Goal: Communication & Community: Participate in discussion

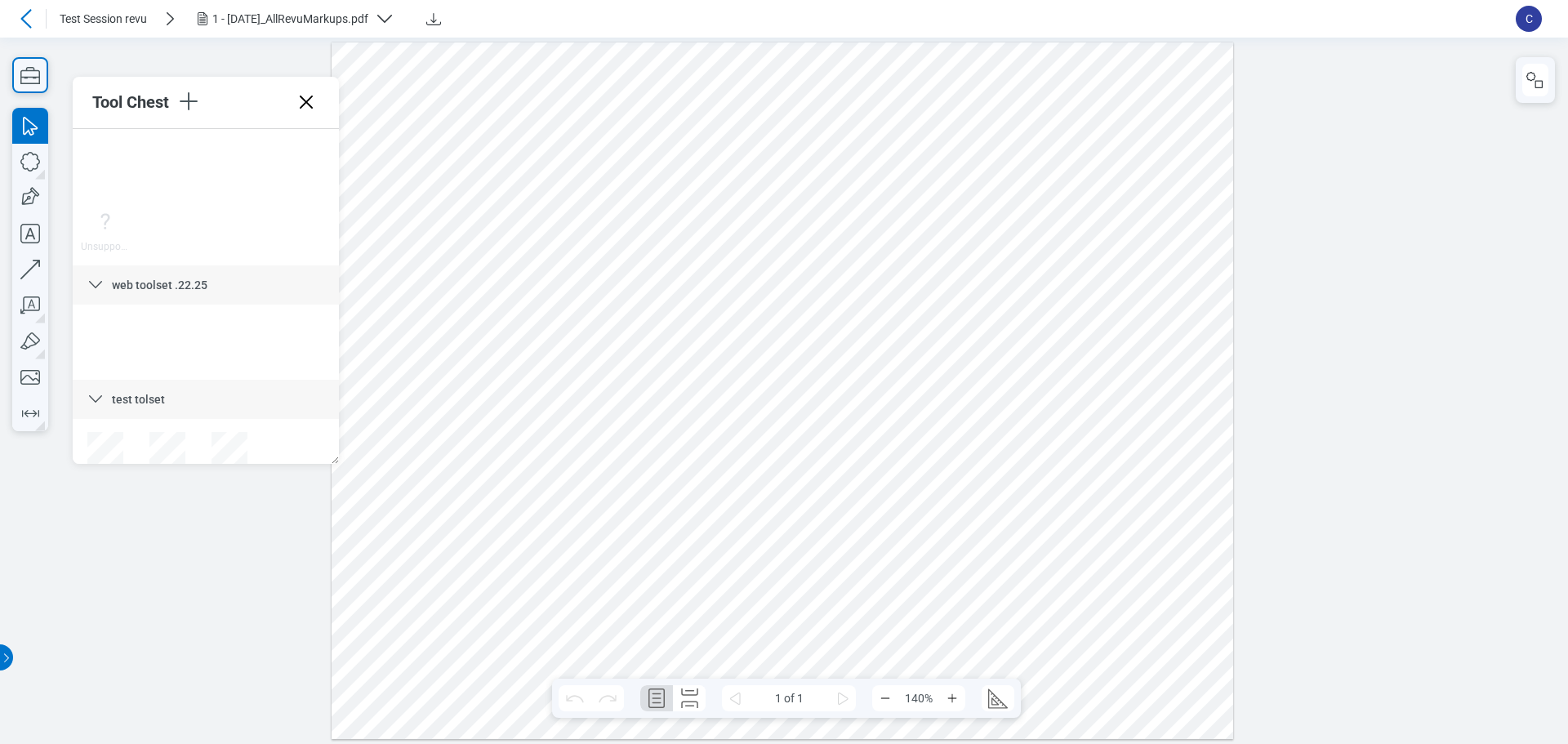
scroll to position [6446, 0]
click at [304, 98] on icon at bounding box center [307, 103] width 26 height 26
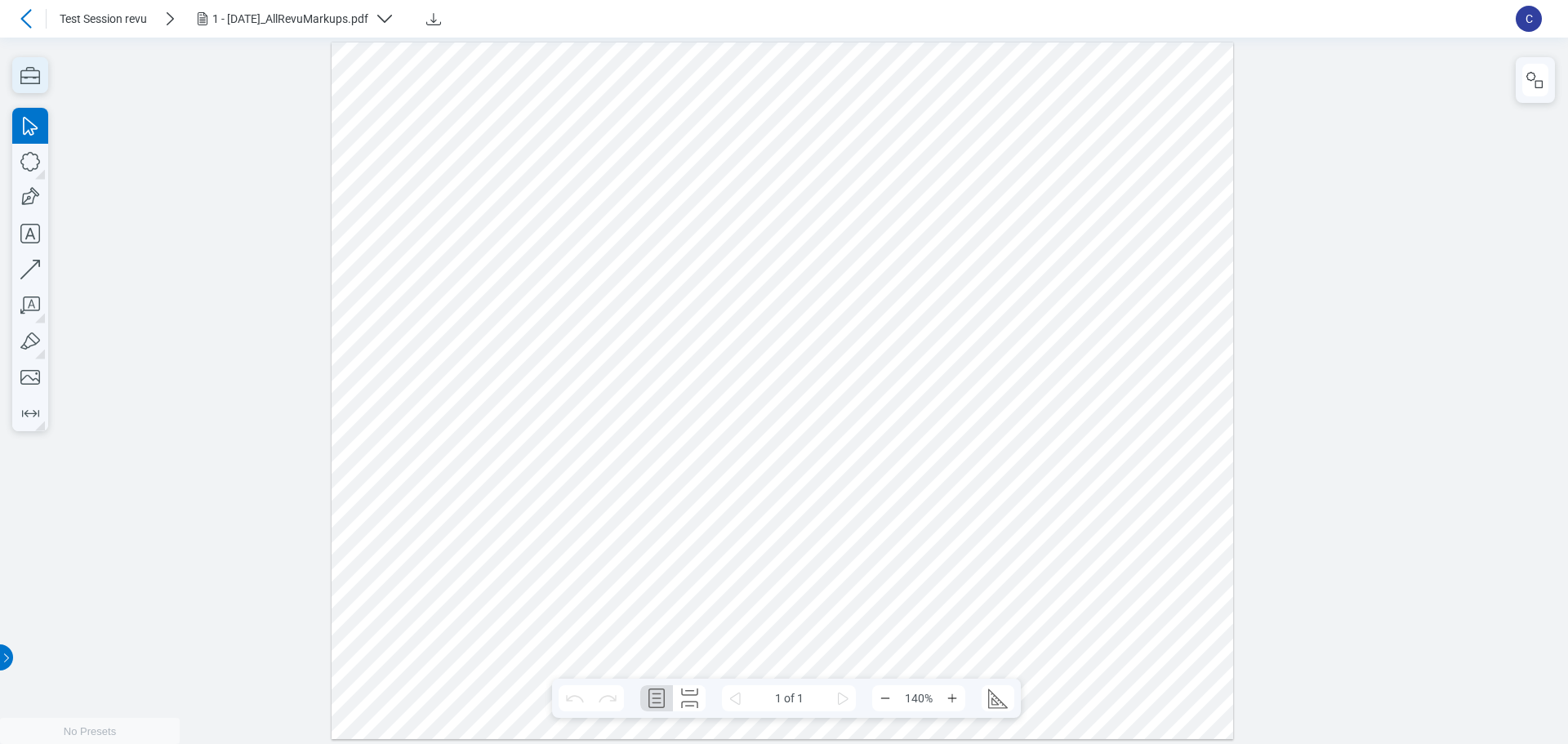
click at [32, 80] on icon "button" at bounding box center [30, 75] width 36 height 36
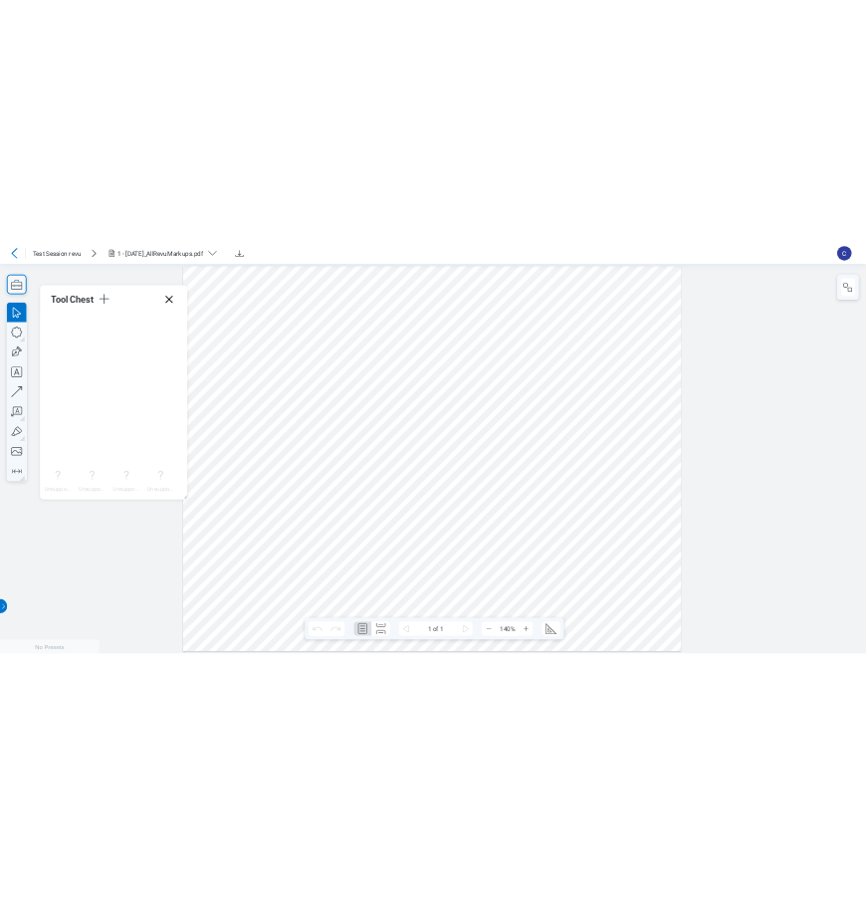
scroll to position [7858, 0]
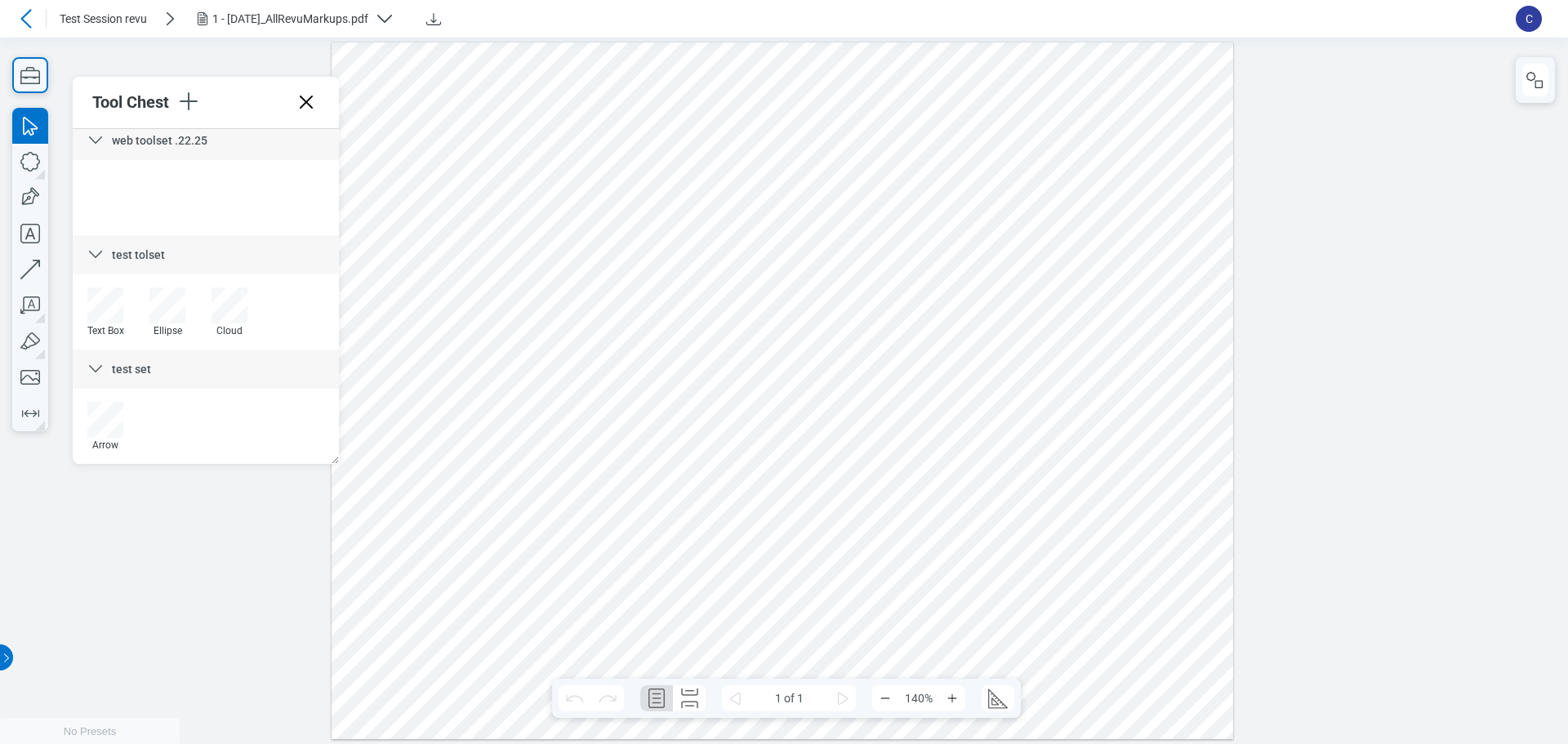
drag, startPoint x: 332, startPoint y: 151, endPoint x: 346, endPoint y: 424, distance: 273.4
click at [29, 272] on icon "button" at bounding box center [30, 270] width 36 height 36
drag, startPoint x: 674, startPoint y: 547, endPoint x: 687, endPoint y: 528, distance: 23.0
click at [687, 528] on div at bounding box center [782, 390] width 902 height 698
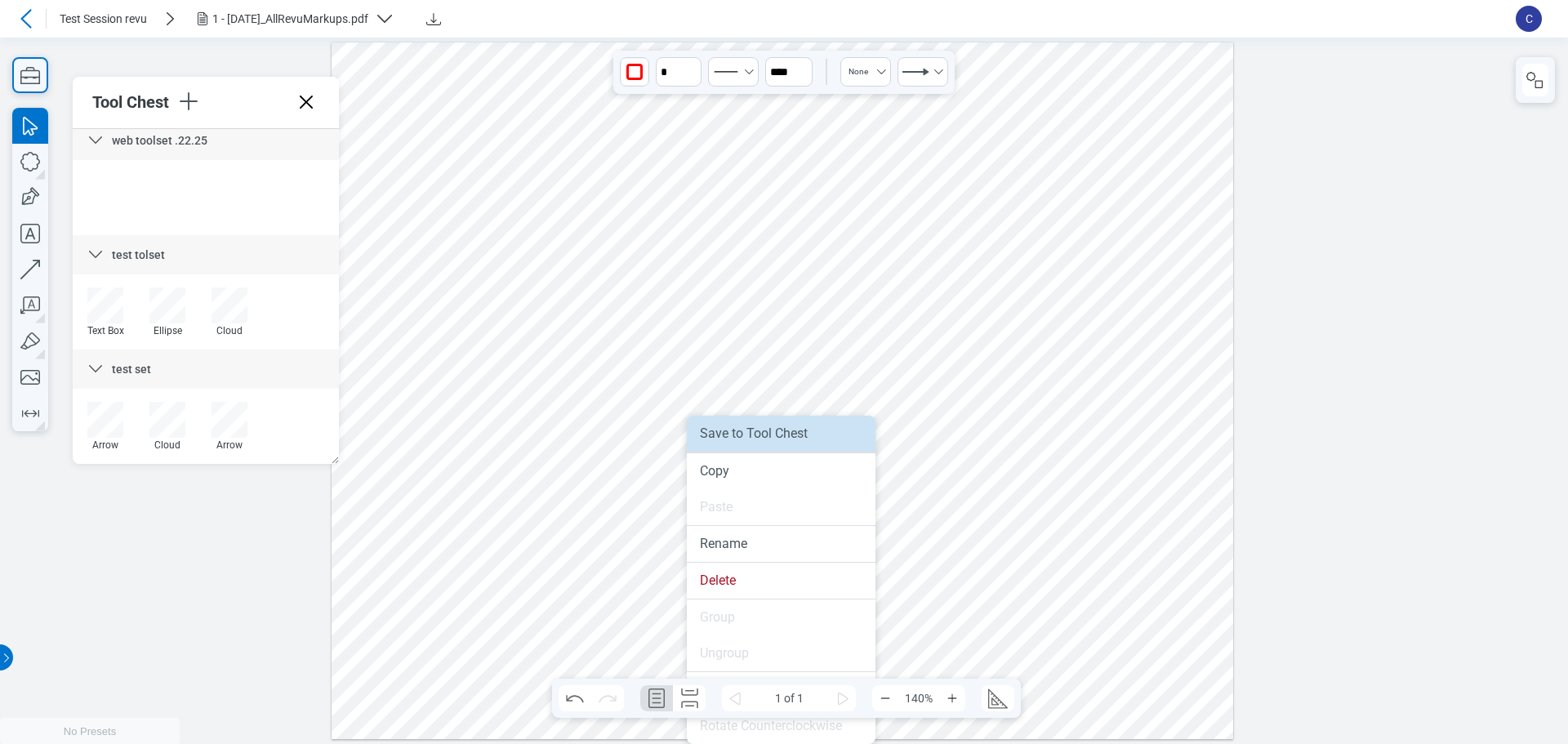
drag, startPoint x: 749, startPoint y: 437, endPoint x: 748, endPoint y: 400, distance: 37.0
click at [749, 437] on li "Save to Tool Chest" at bounding box center [782, 434] width 189 height 36
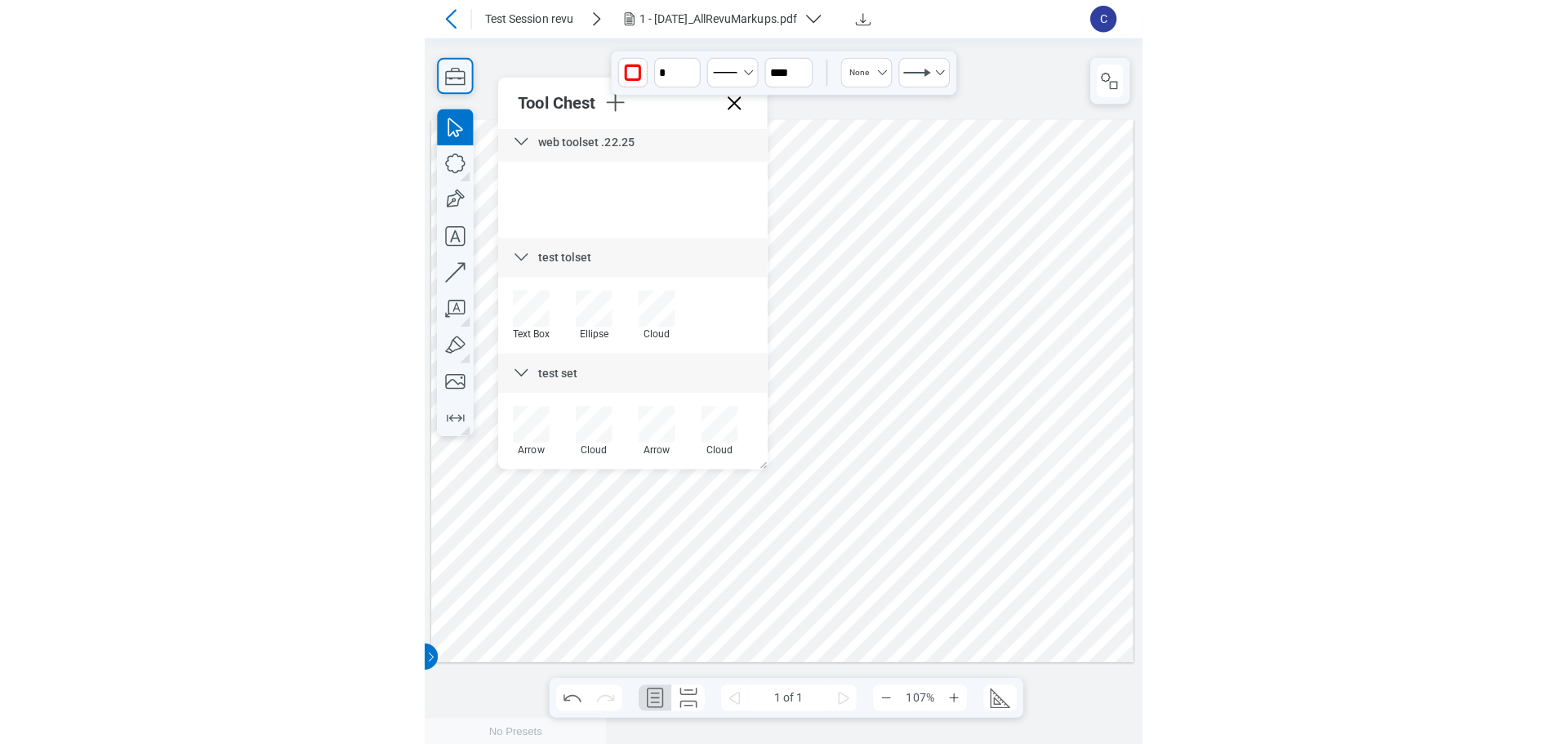
scroll to position [6507, 0]
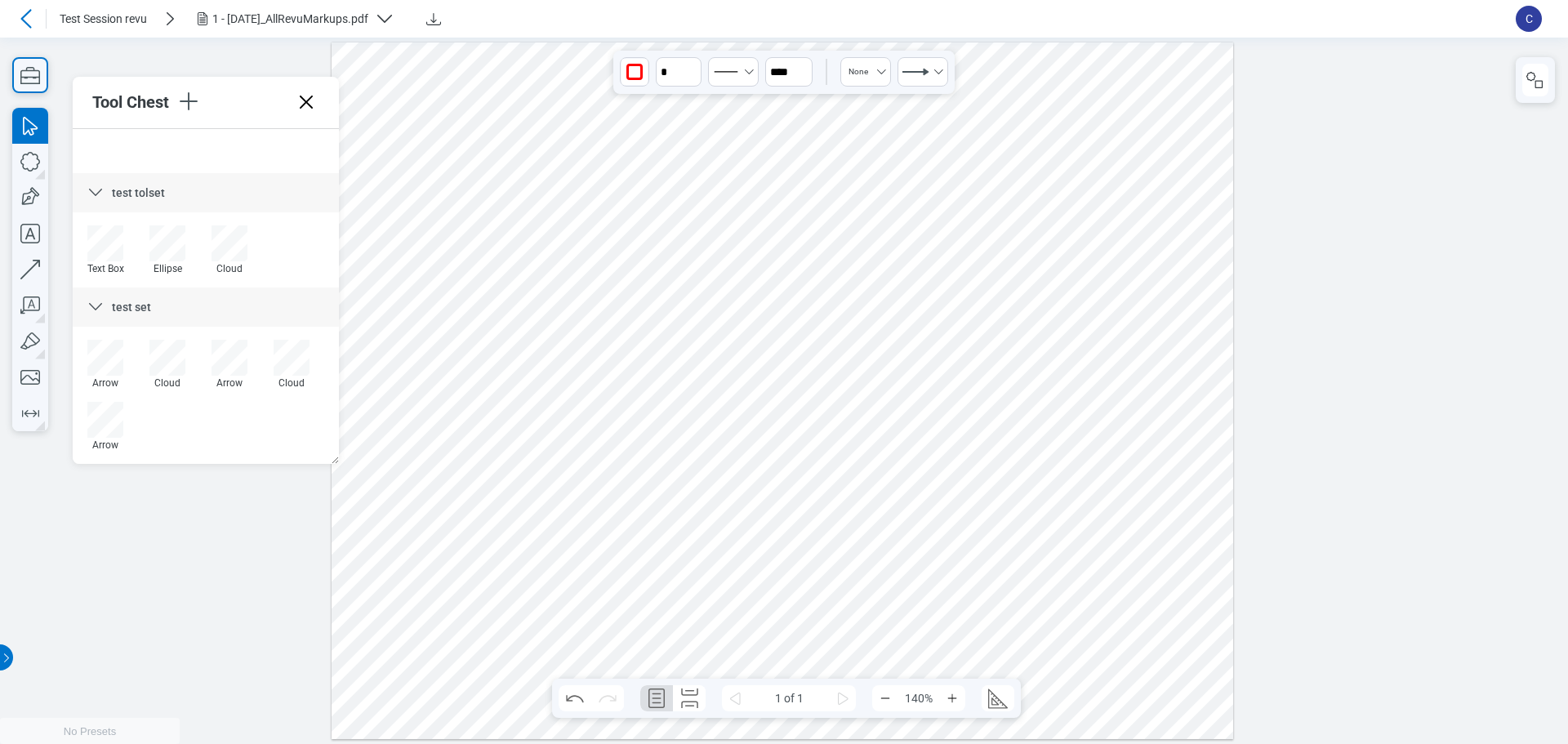
click at [15, 16] on div at bounding box center [26, 19] width 26 height 26
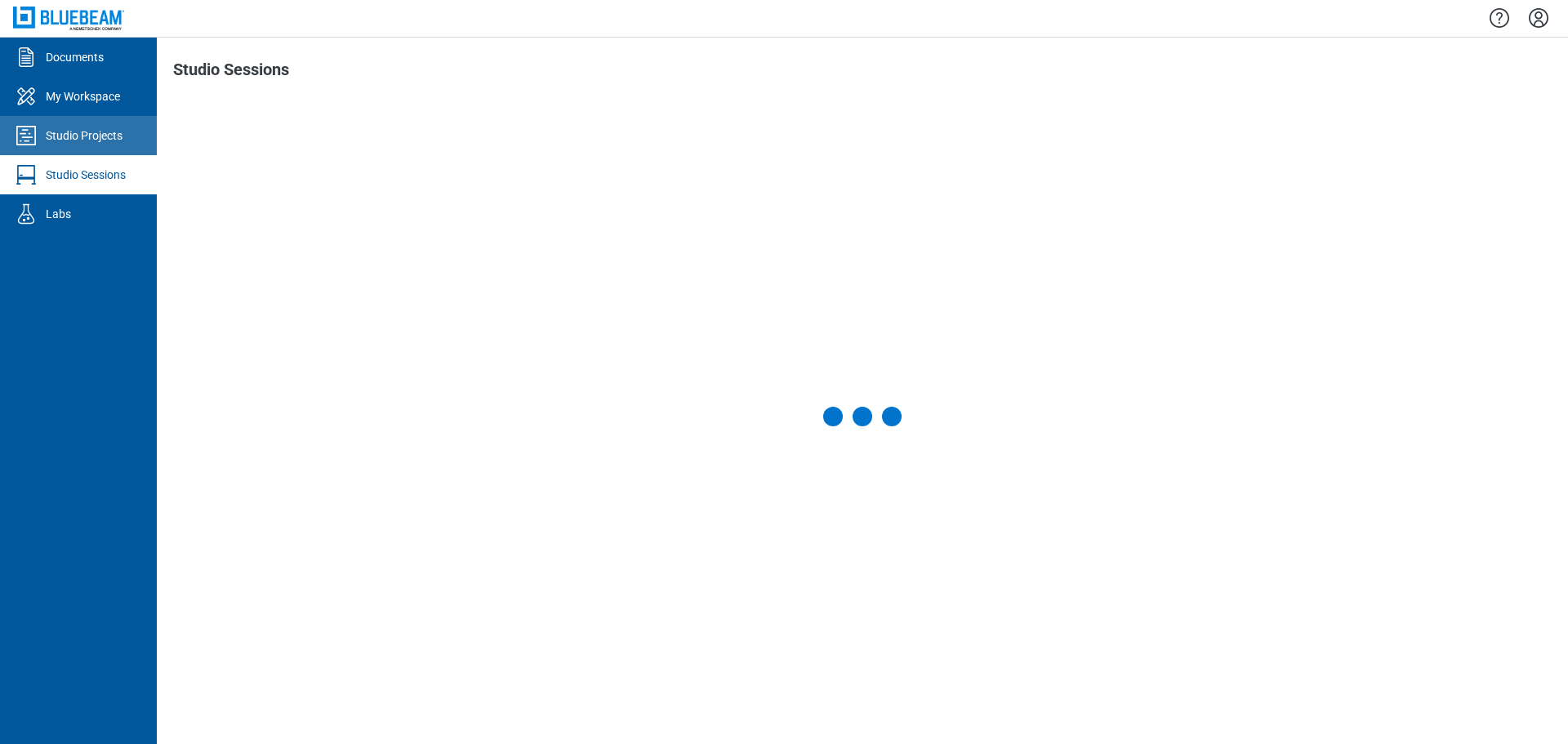
click at [104, 143] on div "Studio Projects" at bounding box center [84, 135] width 77 height 16
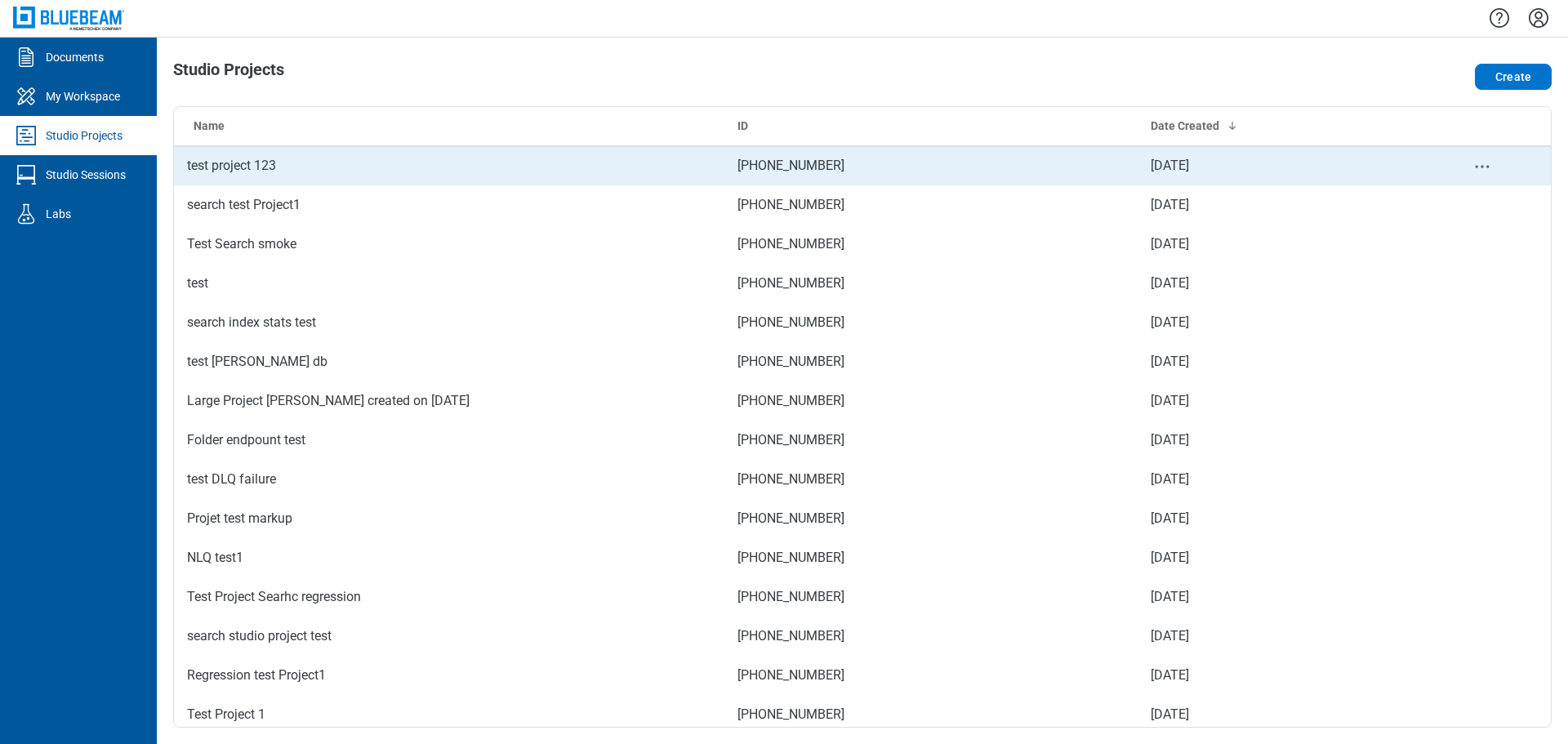
click at [326, 172] on td "test project 123" at bounding box center [449, 166] width 550 height 39
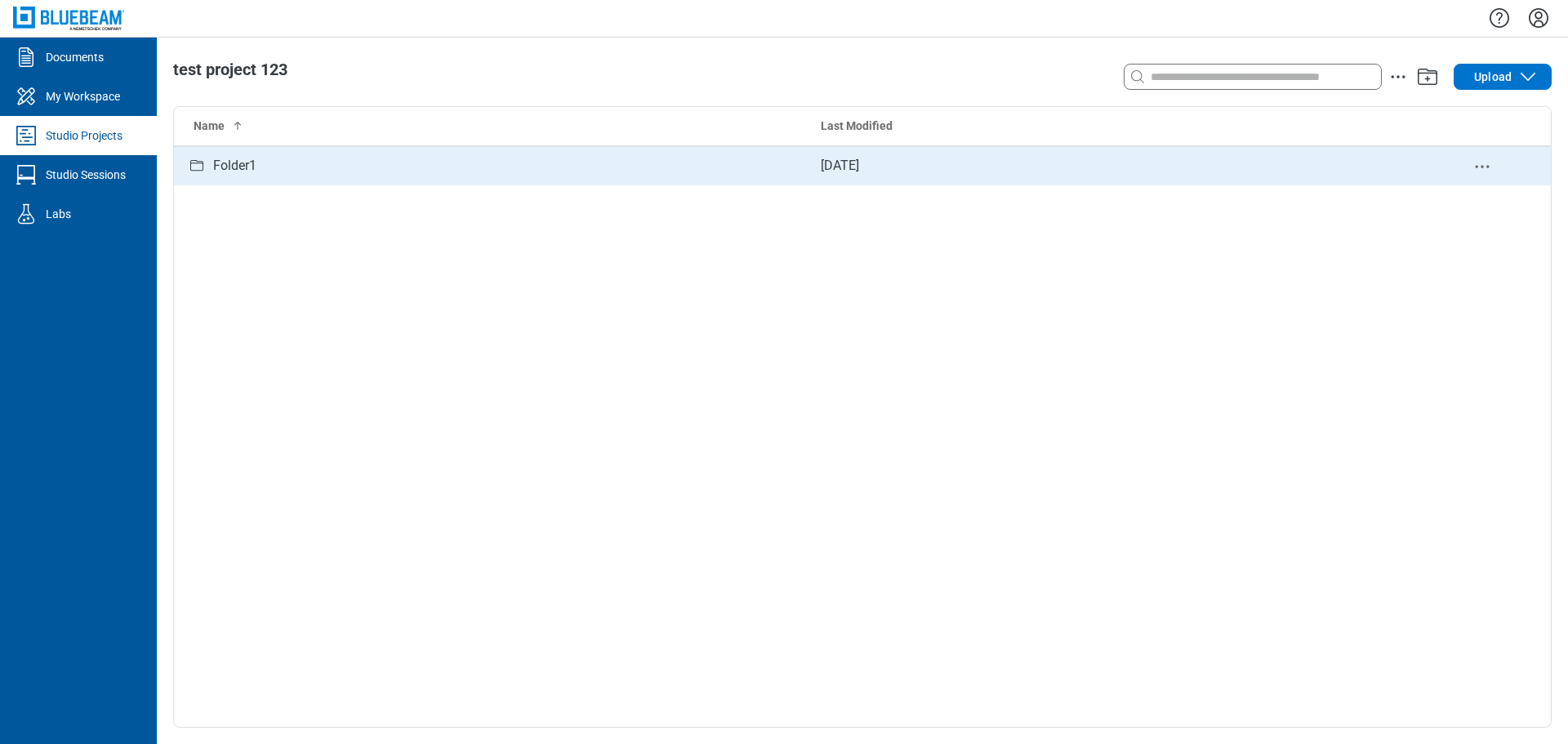
click at [240, 164] on div "Folder1" at bounding box center [235, 166] width 43 height 21
click at [311, 164] on div "1 - [DATE] - Copy.pdf" at bounding box center [271, 166] width 116 height 21
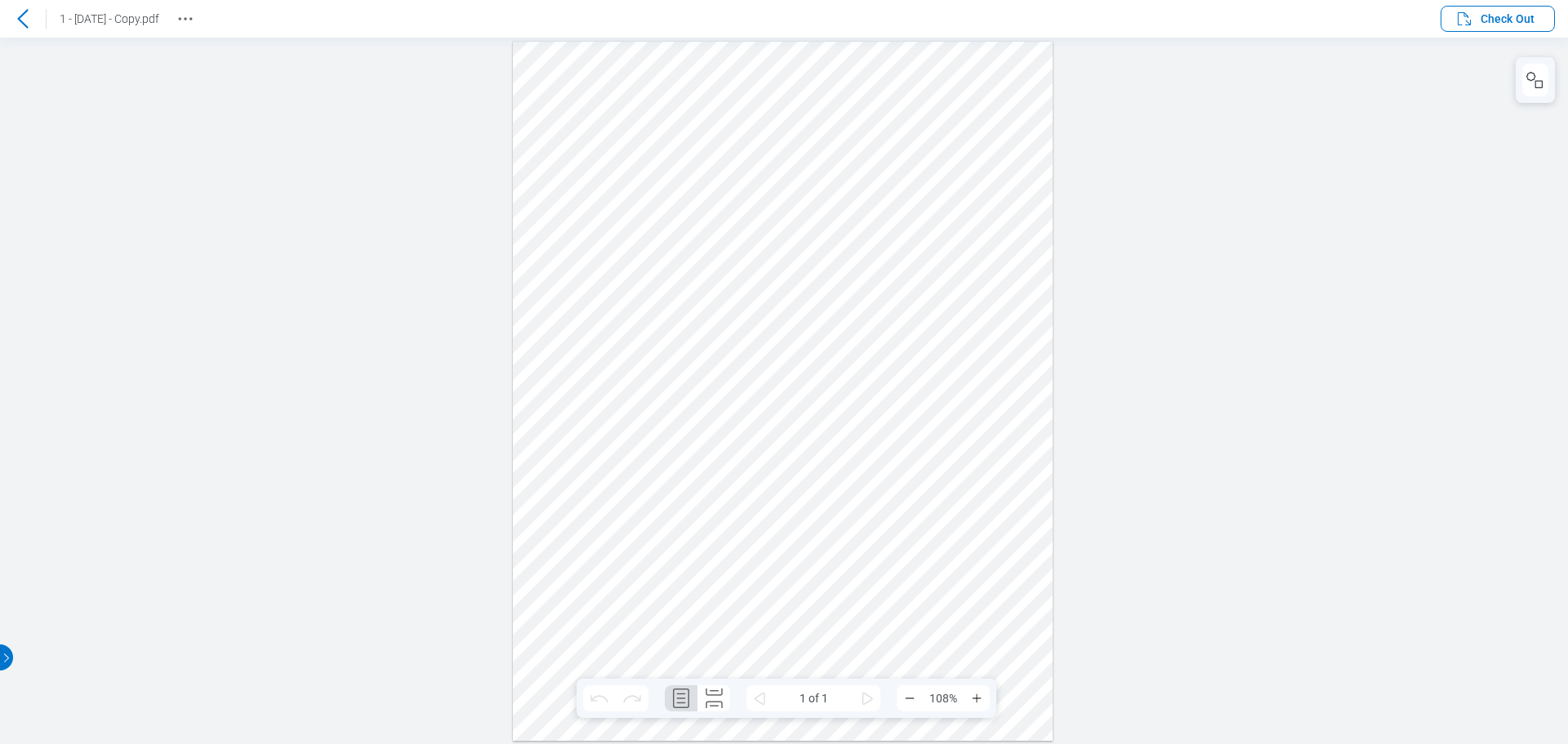
click at [24, 21] on icon at bounding box center [23, 19] width 20 height 20
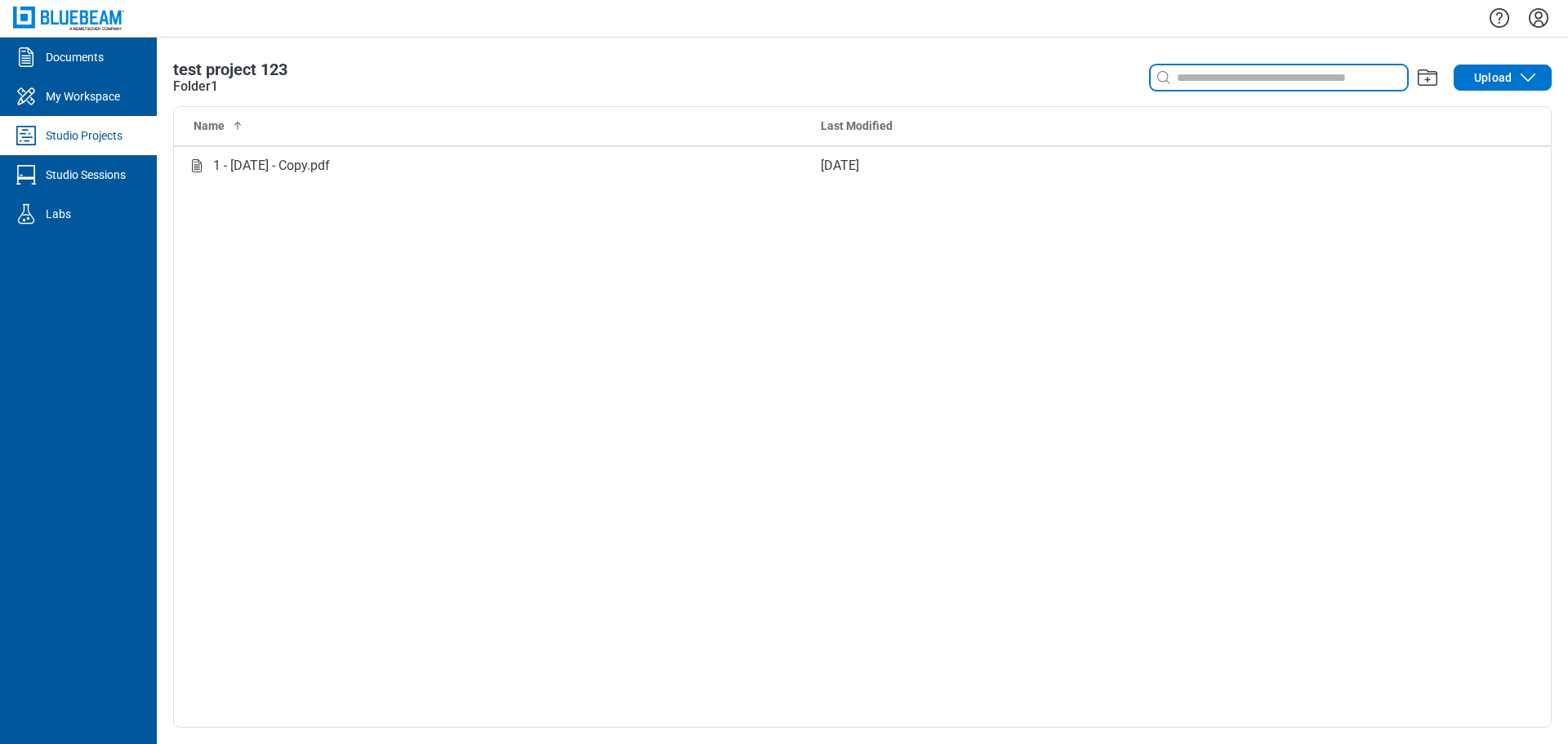
click at [1199, 84] on input at bounding box center [1290, 78] width 234 height 18
type input "*"
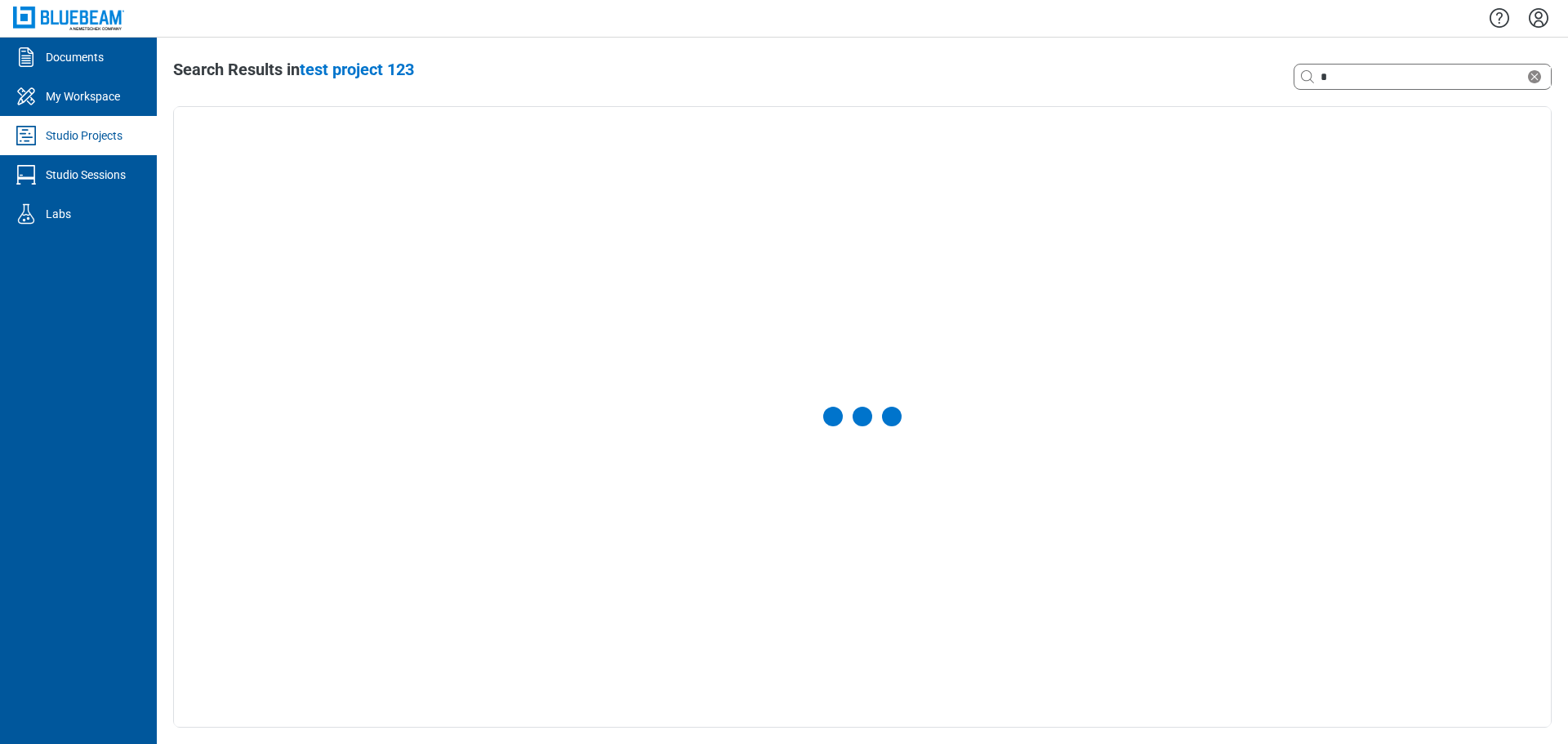
select select "**********"
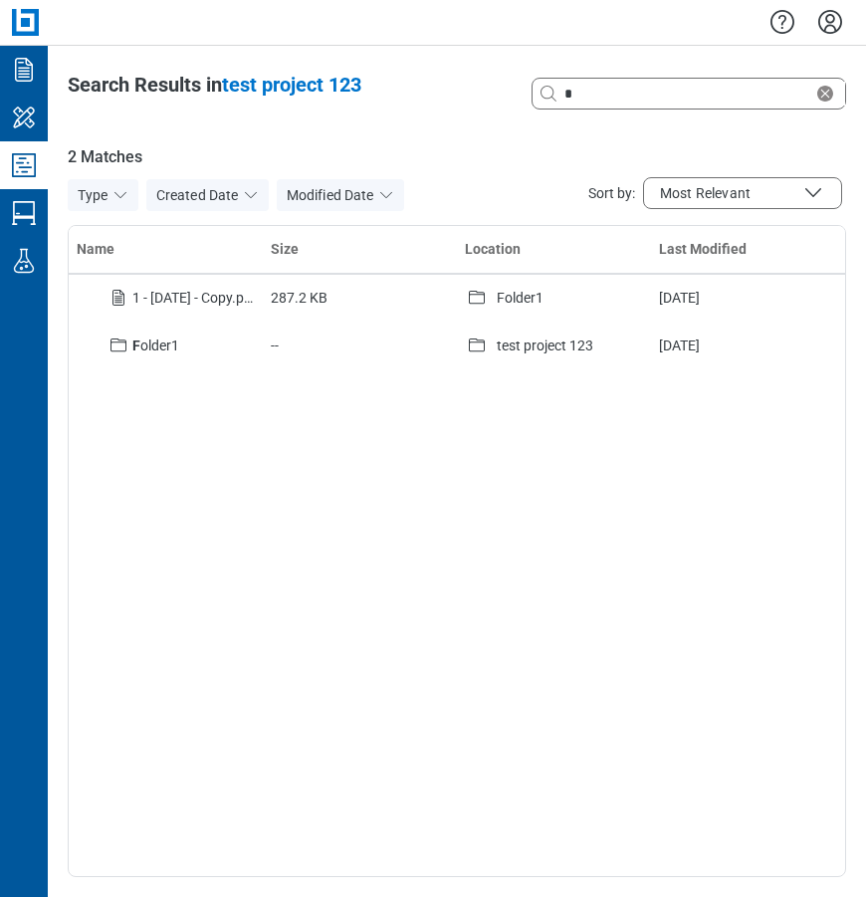
click at [559, 510] on div "Name Size Location Last Modified 1 - [DATE] - Copy.pd f 287.2 KB Folder1 [DATE]…" at bounding box center [457, 551] width 779 height 652
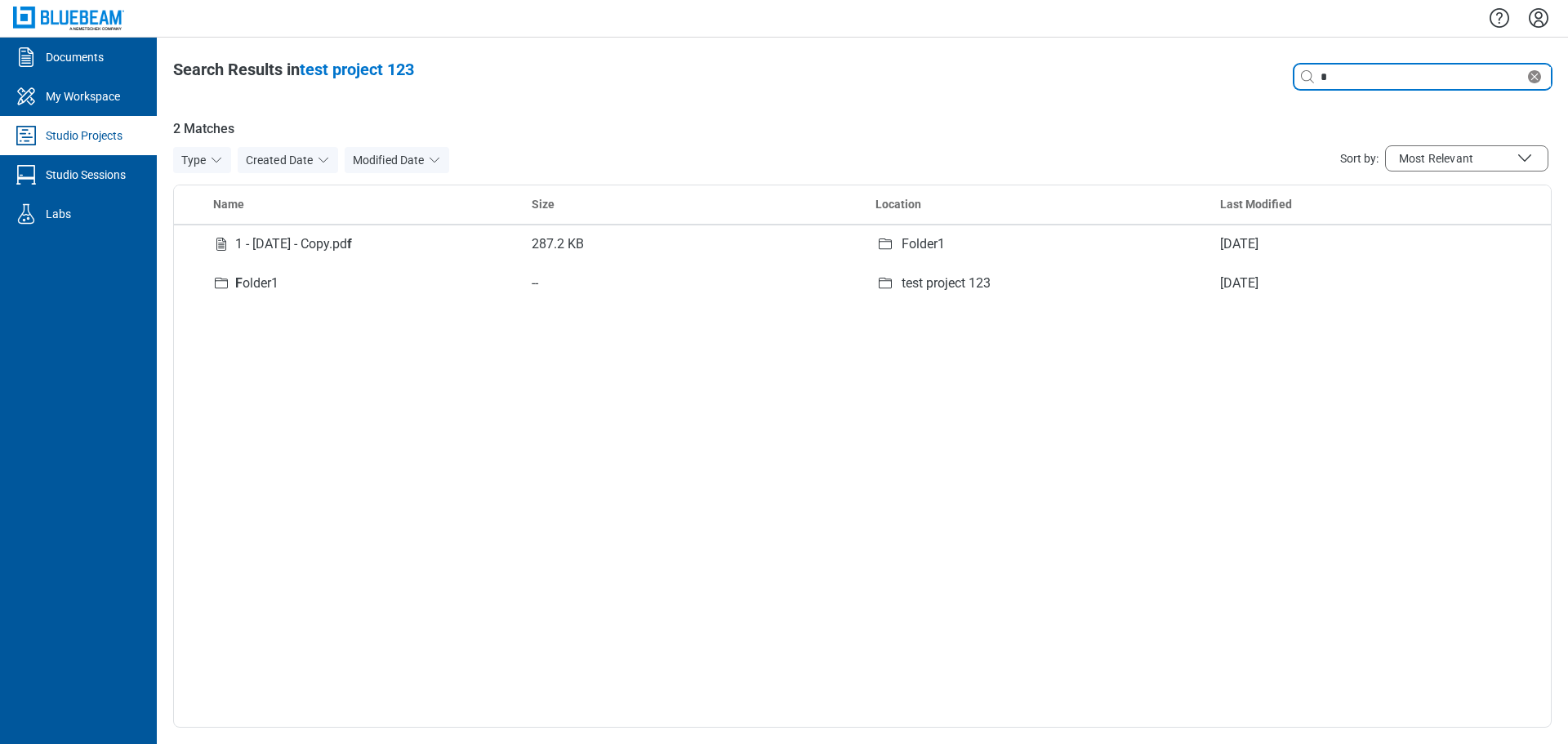
click at [1348, 83] on input "*" at bounding box center [1420, 77] width 207 height 18
type input "*"
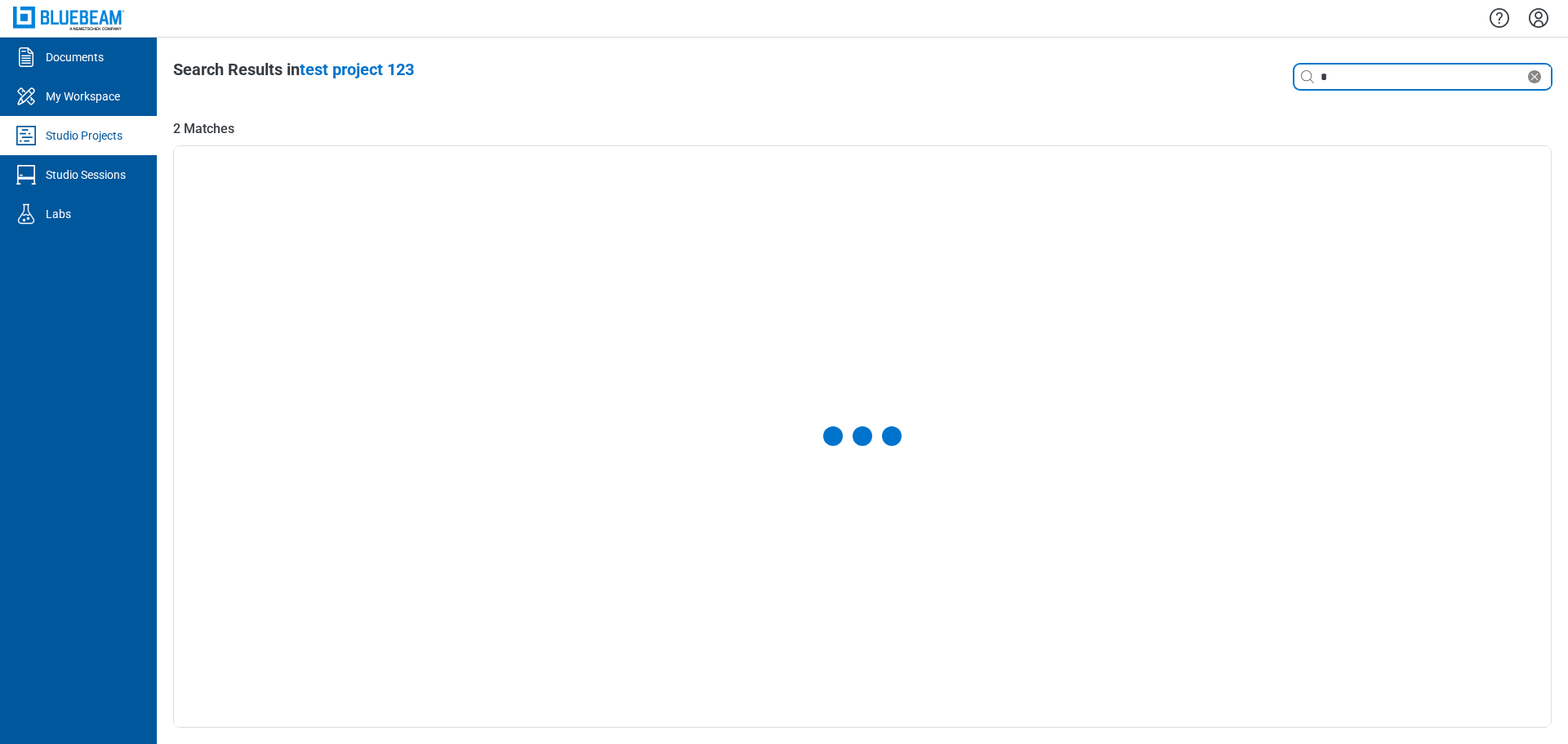
select select "**********"
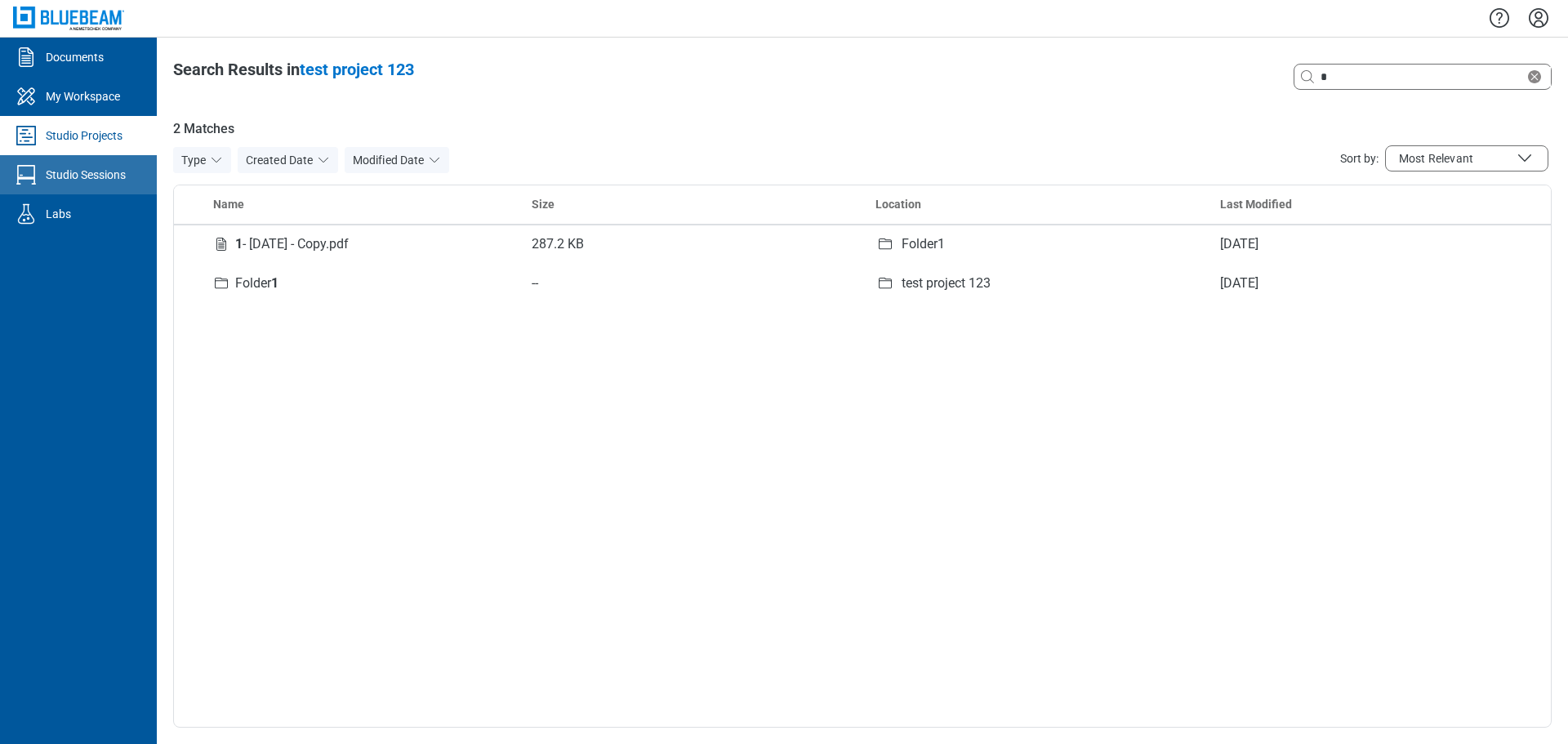
click at [104, 178] on div "Studio Sessions" at bounding box center [86, 175] width 80 height 16
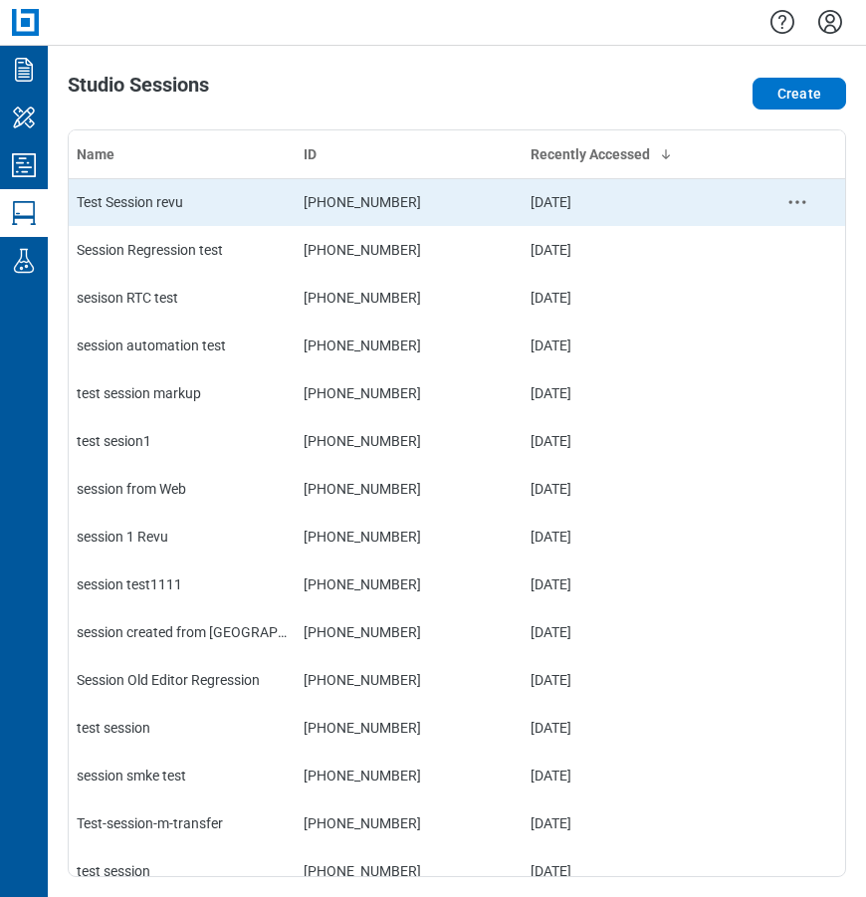
click at [151, 198] on div "Test Session revu" at bounding box center [182, 202] width 211 height 20
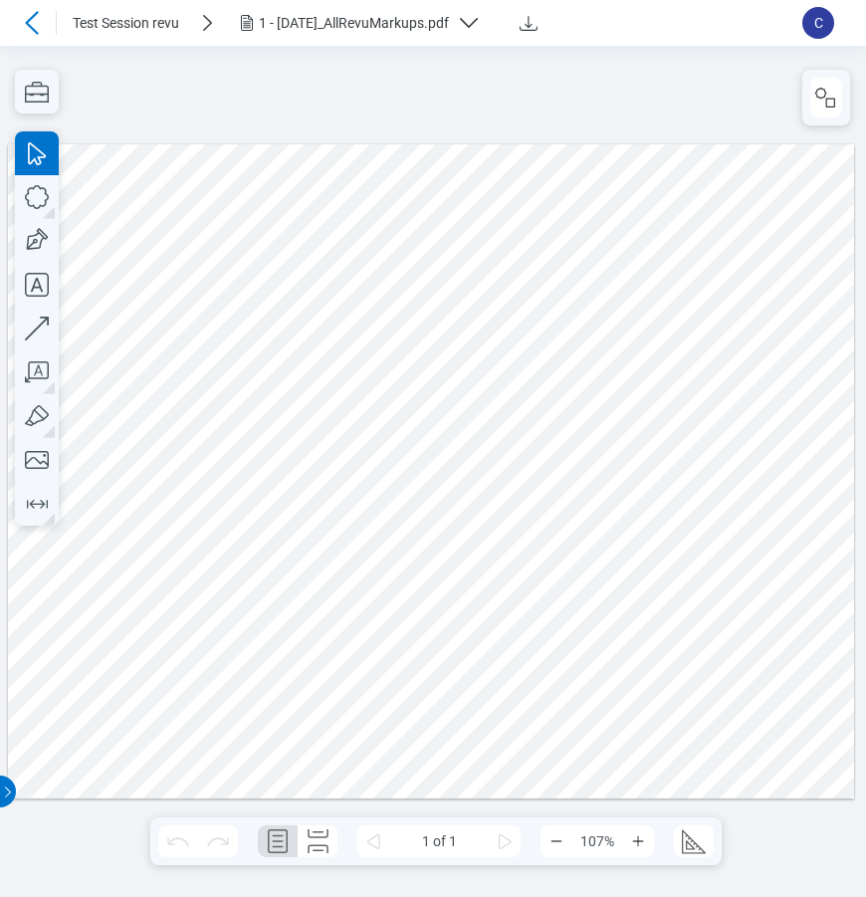
click at [38, 18] on icon at bounding box center [32, 23] width 24 height 24
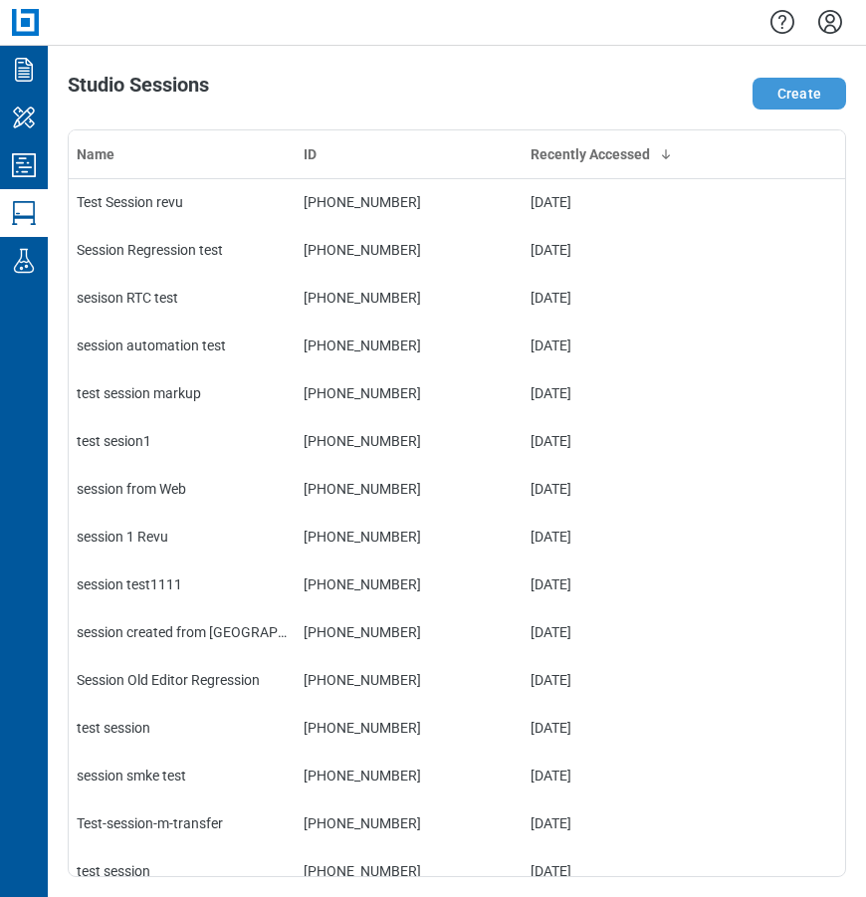
click at [812, 100] on button "Create" at bounding box center [800, 94] width 94 height 32
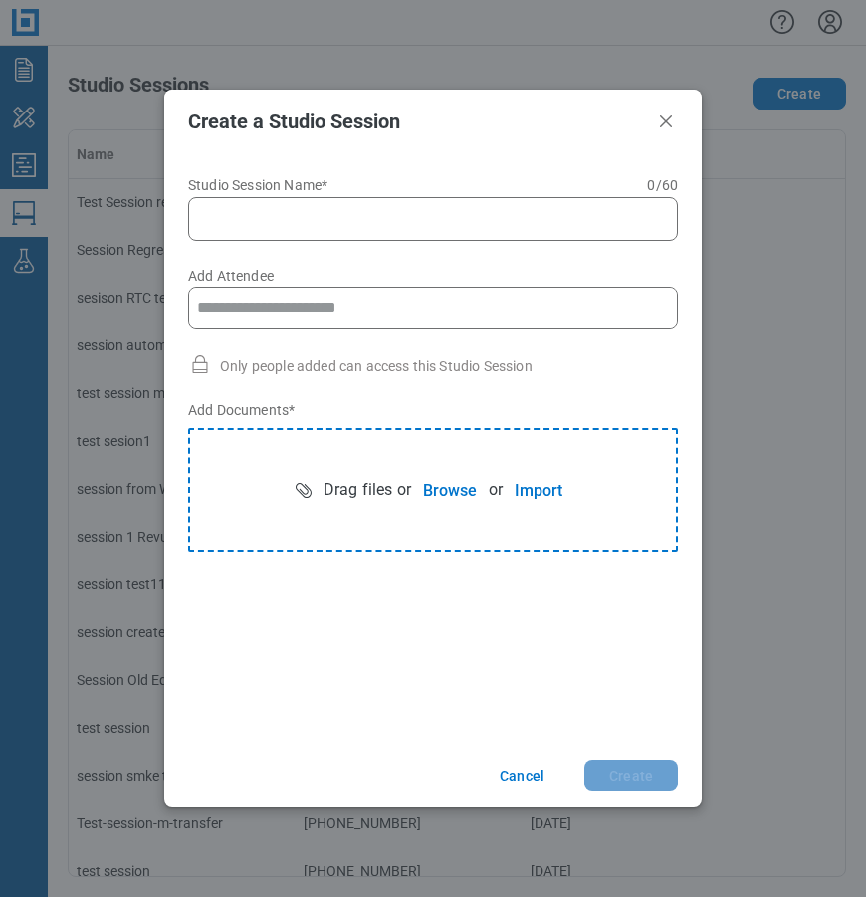
click at [331, 218] on input "Studio Session Name* 0 of 60 characters 0 / 60" at bounding box center [437, 219] width 464 height 24
type input "**********"
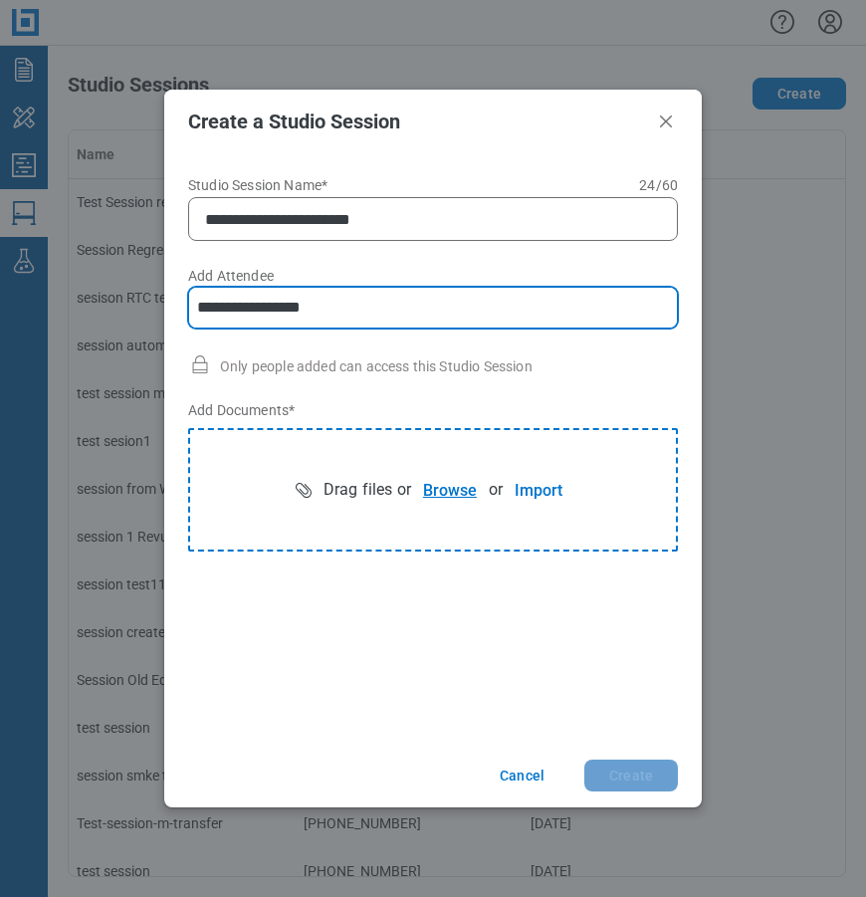
type input "**********"
click at [447, 491] on button "Browse" at bounding box center [450, 490] width 78 height 40
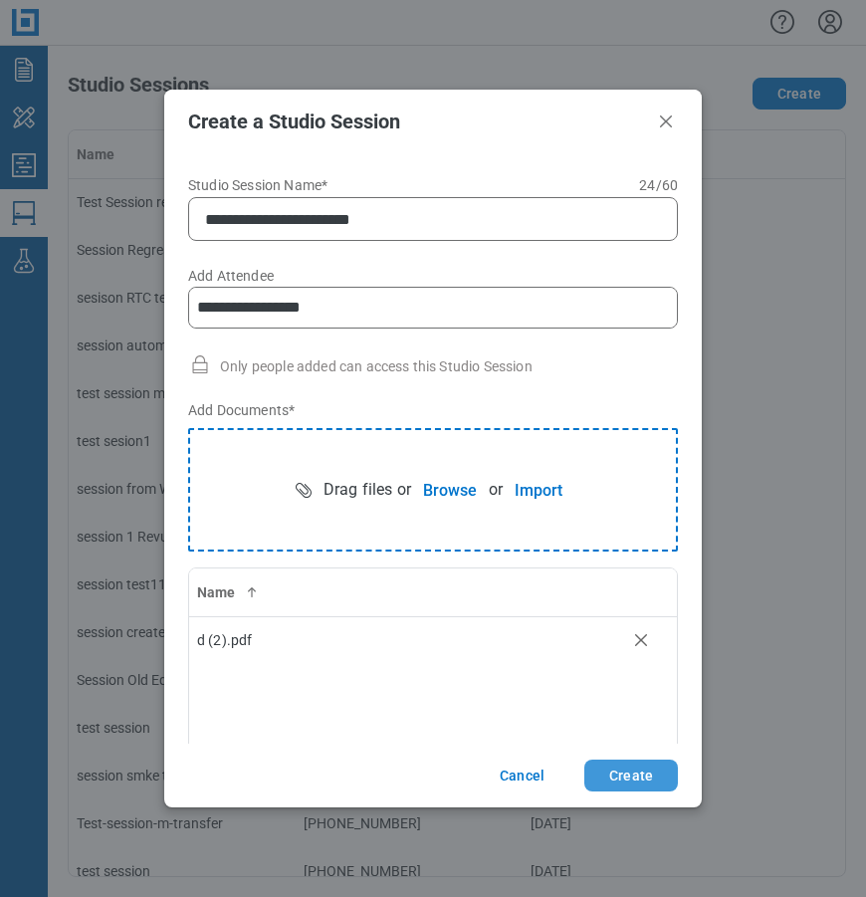
click at [628, 760] on button "Create" at bounding box center [632, 776] width 94 height 32
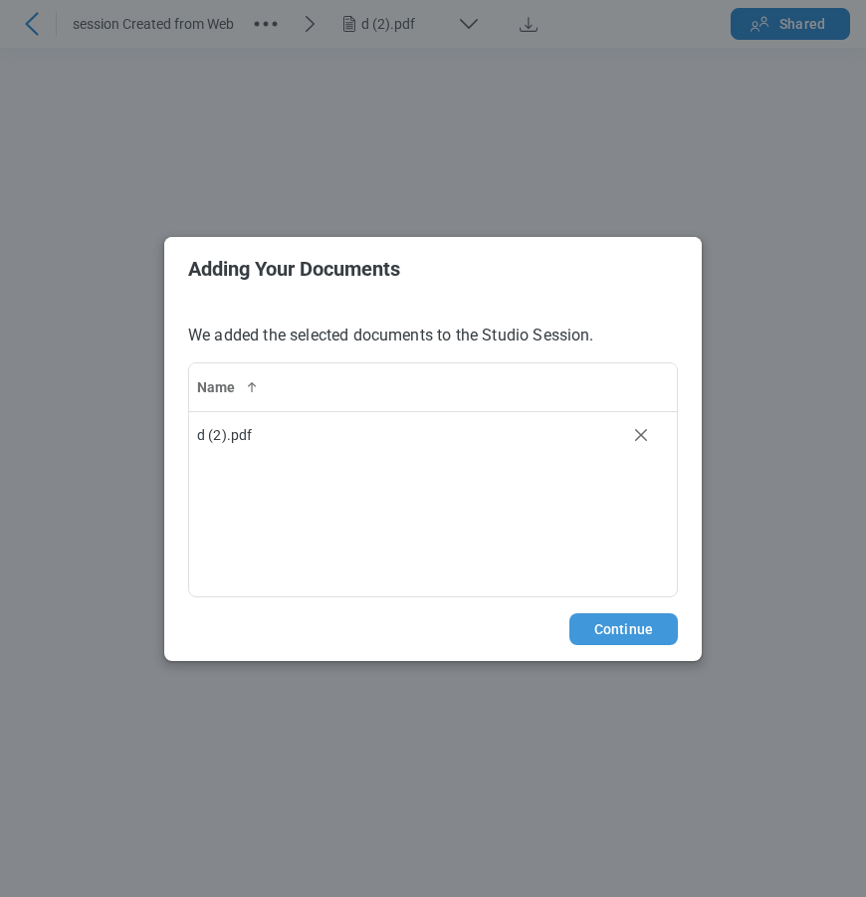
click at [596, 621] on button "Continue" at bounding box center [624, 629] width 109 height 32
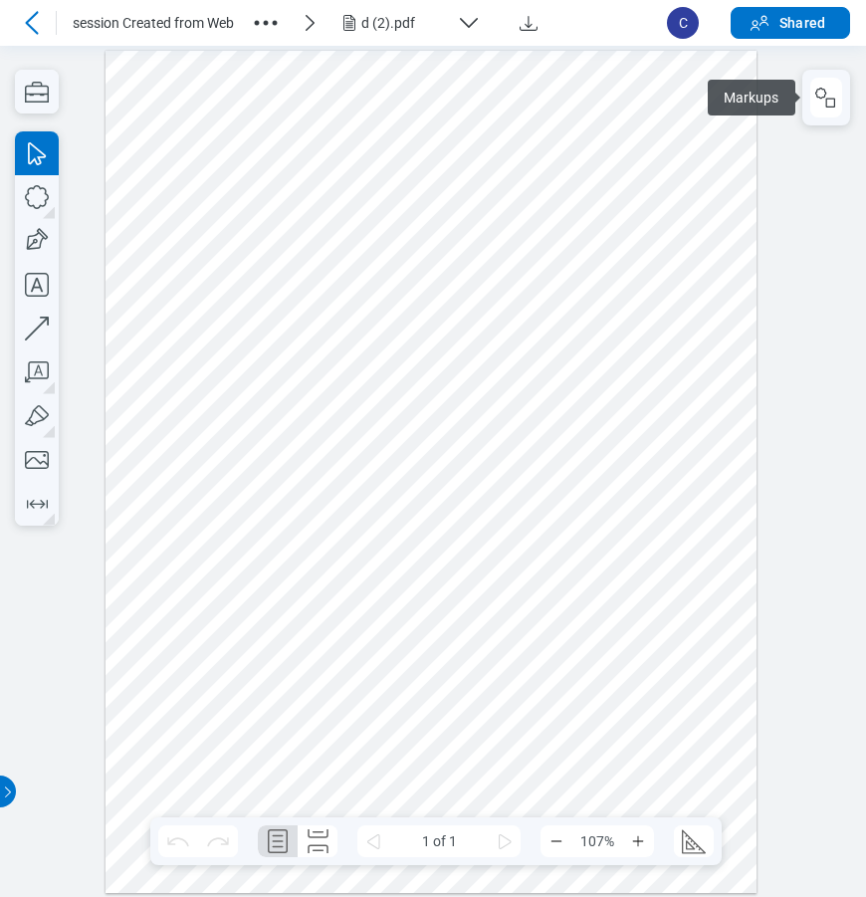
click at [467, 243] on div at bounding box center [431, 471] width 651 height 843
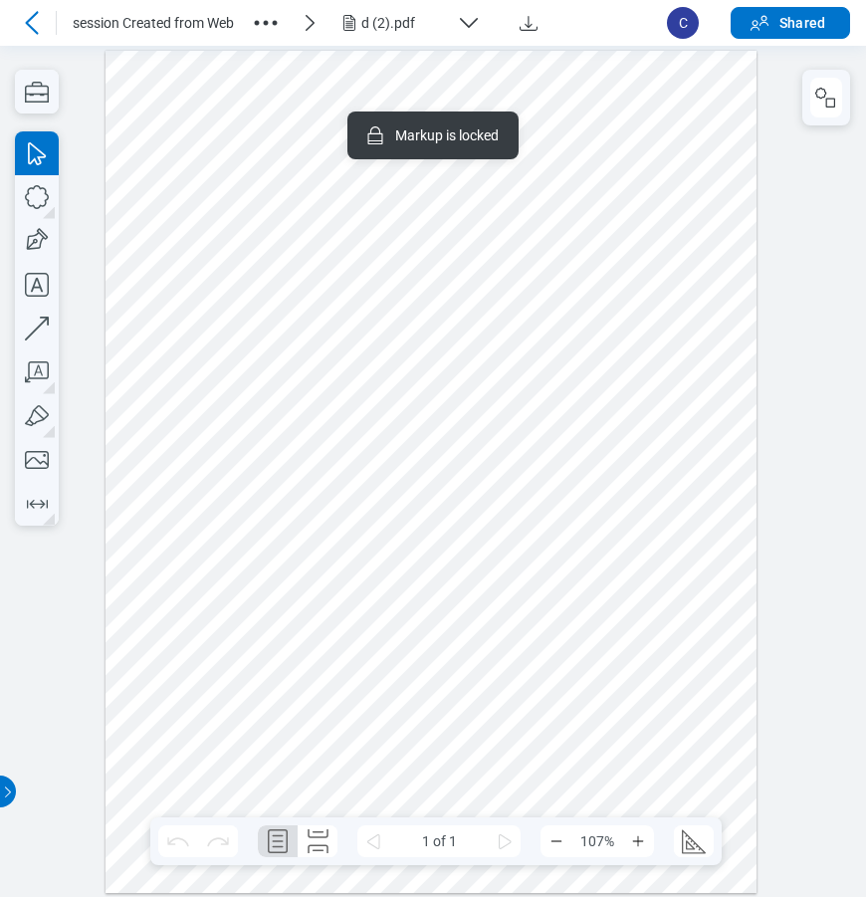
click at [653, 165] on div at bounding box center [431, 471] width 651 height 843
click at [281, 188] on div at bounding box center [431, 471] width 651 height 843
click at [375, 244] on div at bounding box center [431, 471] width 651 height 843
click at [701, 245] on div at bounding box center [431, 471] width 651 height 843
click at [497, 233] on div at bounding box center [431, 471] width 651 height 843
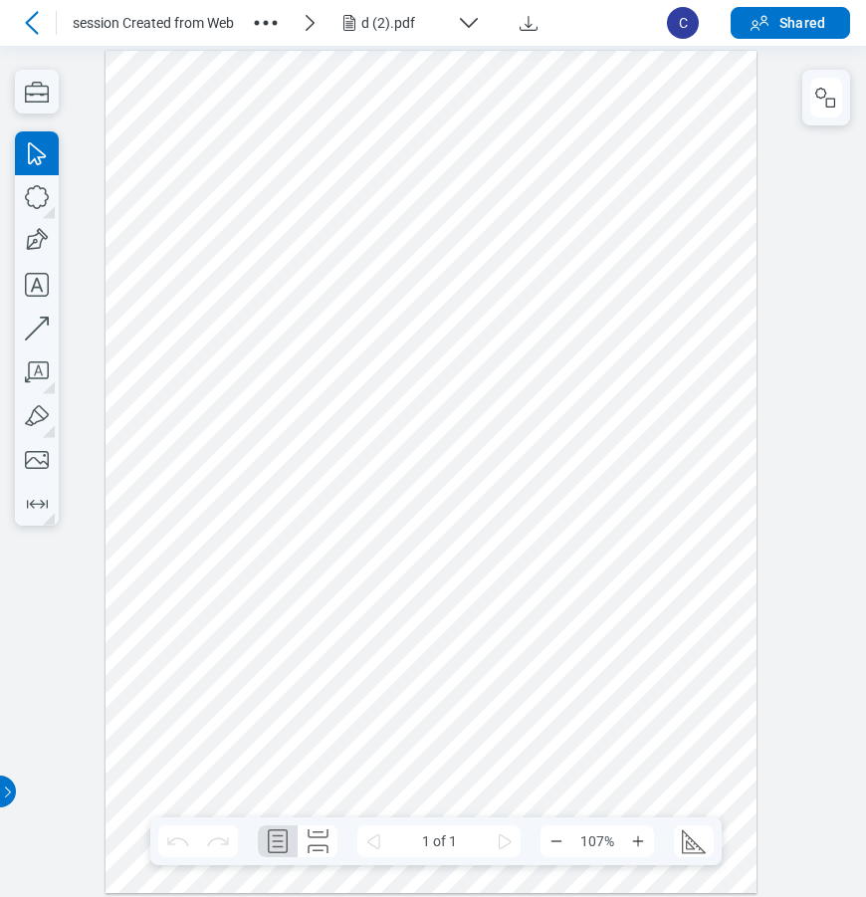
click at [505, 168] on div at bounding box center [431, 471] width 651 height 843
click at [659, 268] on div at bounding box center [431, 471] width 651 height 843
click at [274, 199] on div at bounding box center [431, 471] width 651 height 843
click at [274, 193] on div at bounding box center [431, 471] width 651 height 843
click at [550, 440] on div at bounding box center [431, 471] width 651 height 843
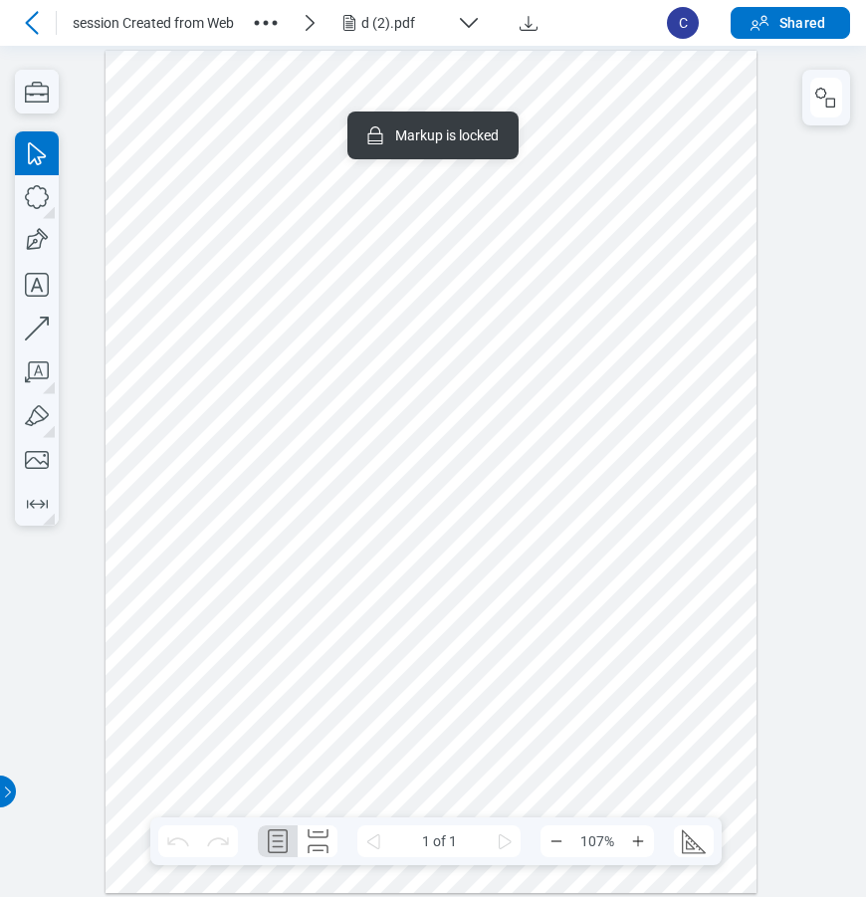
click at [348, 458] on div at bounding box center [431, 471] width 651 height 843
drag, startPoint x: 581, startPoint y: 641, endPoint x: 478, endPoint y: 633, distance: 102.9
click at [582, 641] on div at bounding box center [431, 471] width 651 height 843
click at [381, 608] on div at bounding box center [431, 471] width 651 height 843
click at [389, 684] on div at bounding box center [431, 471] width 651 height 843
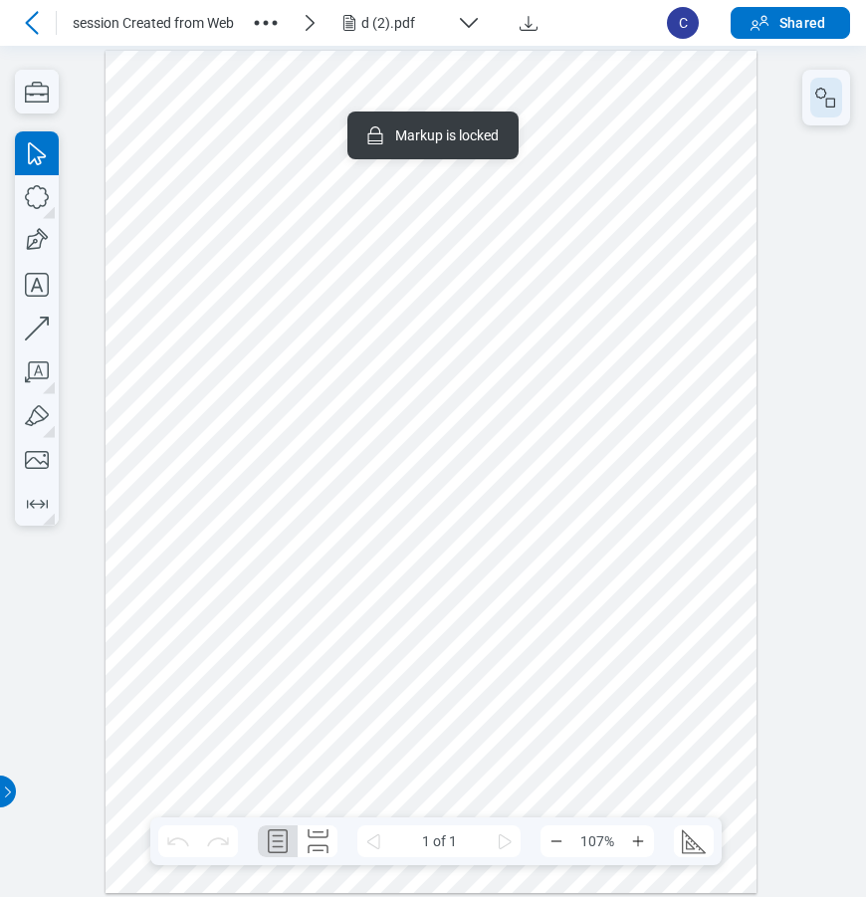
click at [831, 98] on rect "button" at bounding box center [831, 102] width 9 height 9
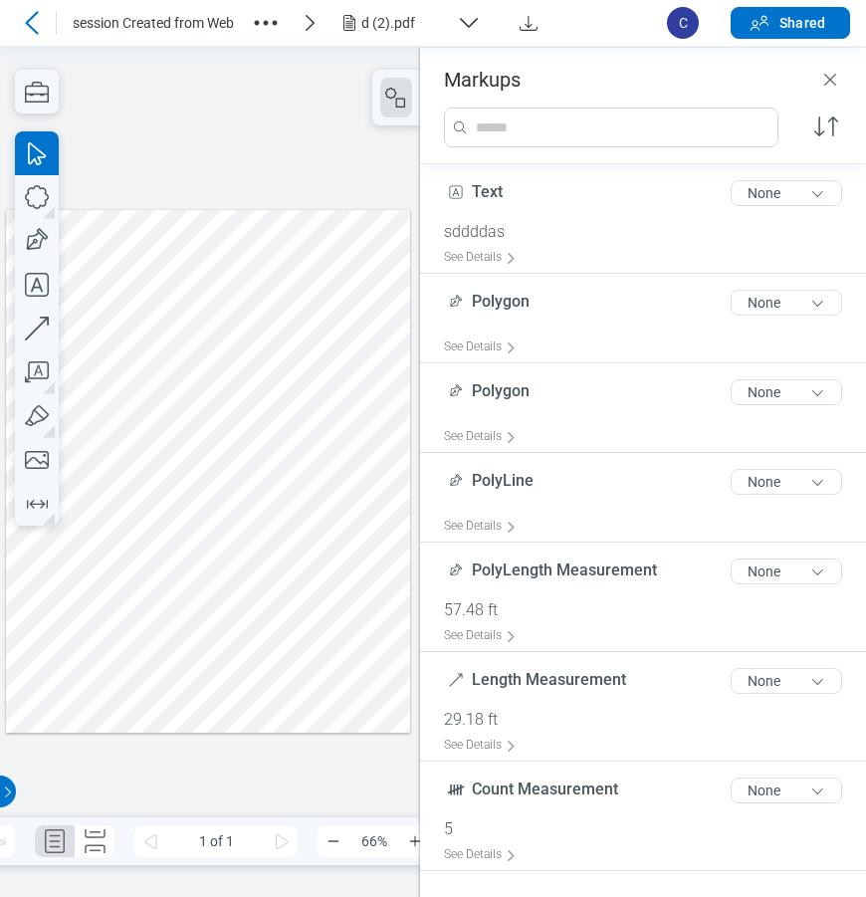
click at [221, 266] on div at bounding box center [208, 470] width 404 height 523
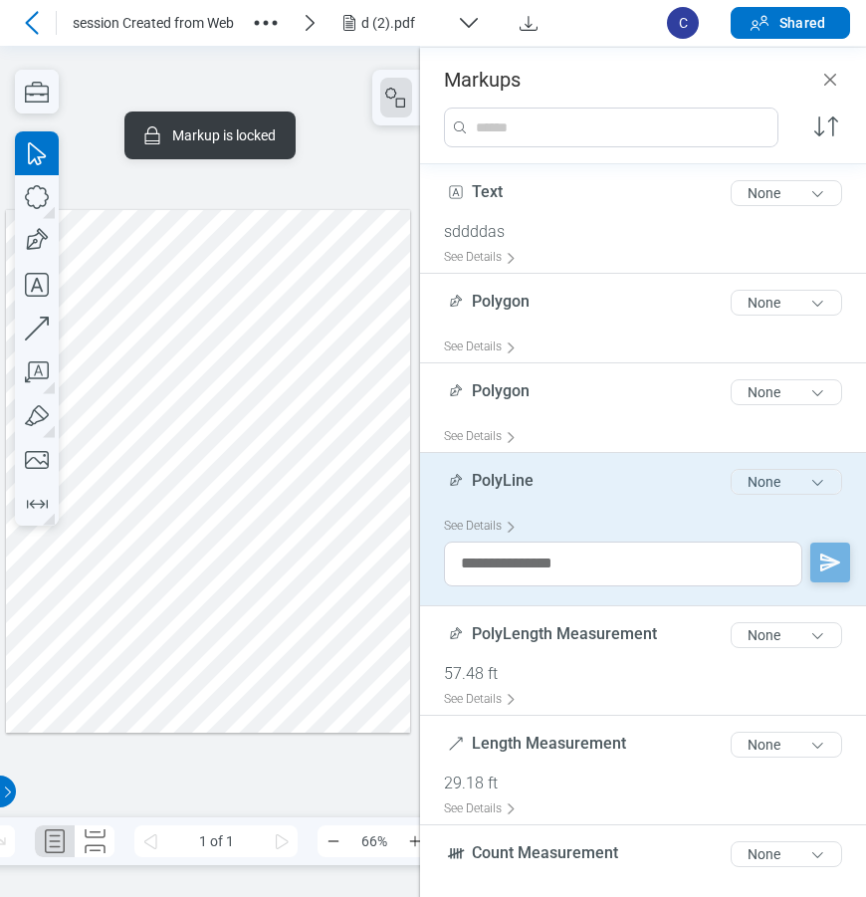
click at [764, 480] on button "None" at bounding box center [787, 482] width 112 height 26
click at [605, 478] on div "PolyLine 8 of 300 characters None" at bounding box center [651, 486] width 414 height 50
click at [266, 22] on icon "button" at bounding box center [266, 23] width 32 height 32
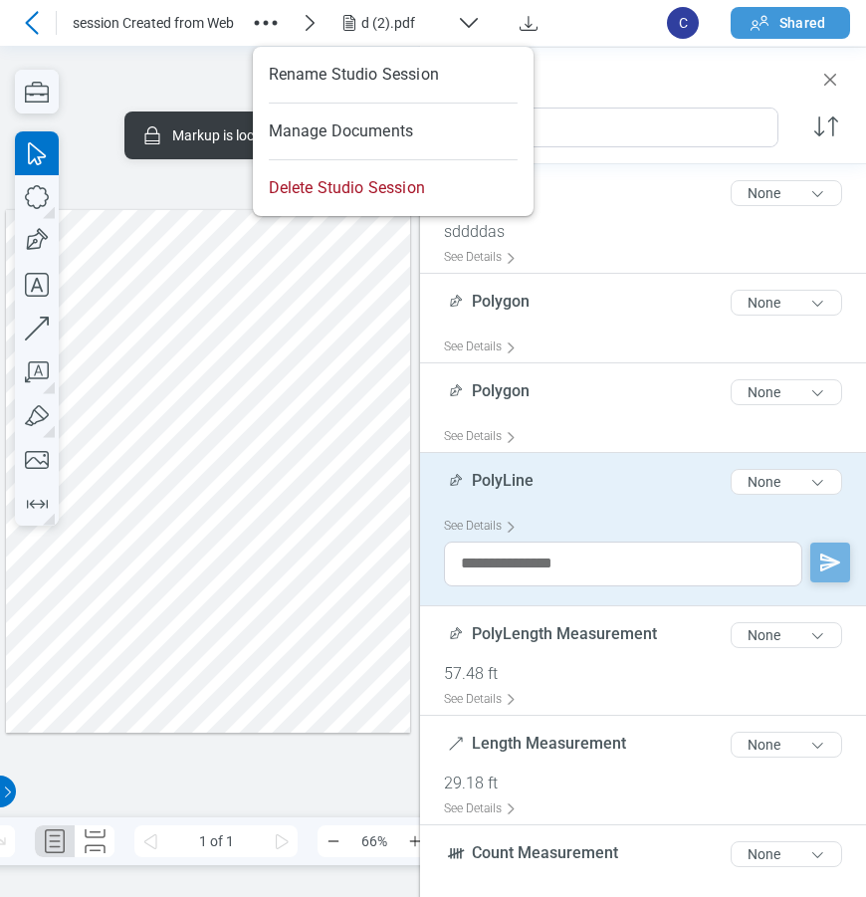
click at [799, 23] on span "Shared" at bounding box center [803, 23] width 46 height 20
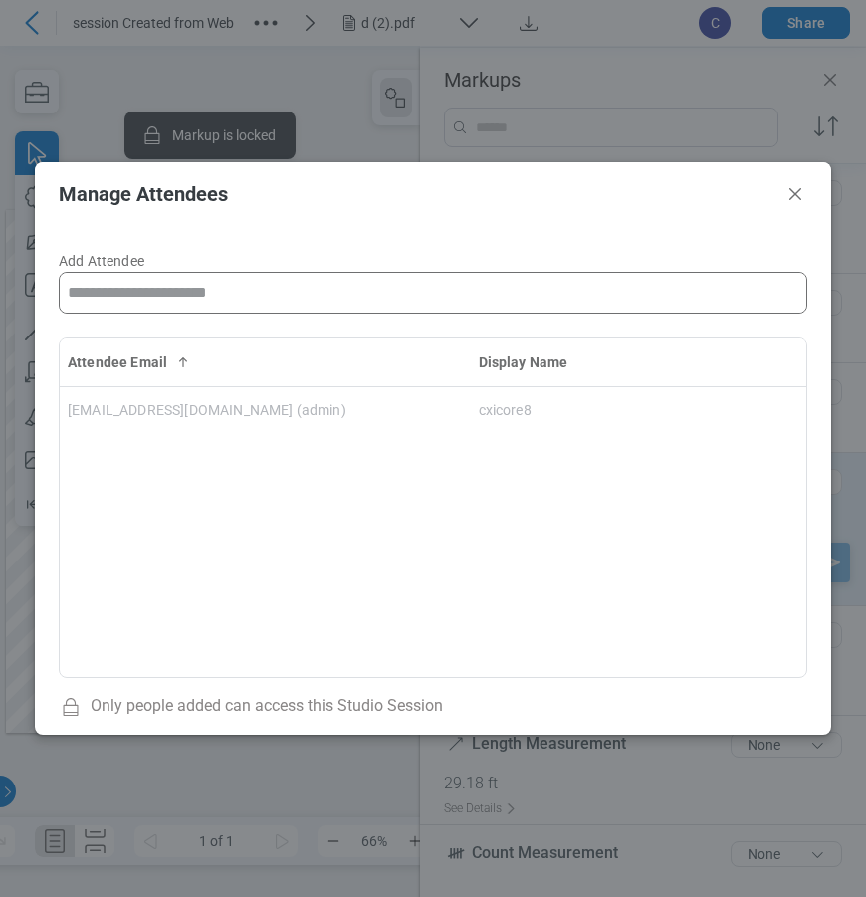
click at [151, 287] on input "Add Attendee" at bounding box center [433, 293] width 747 height 40
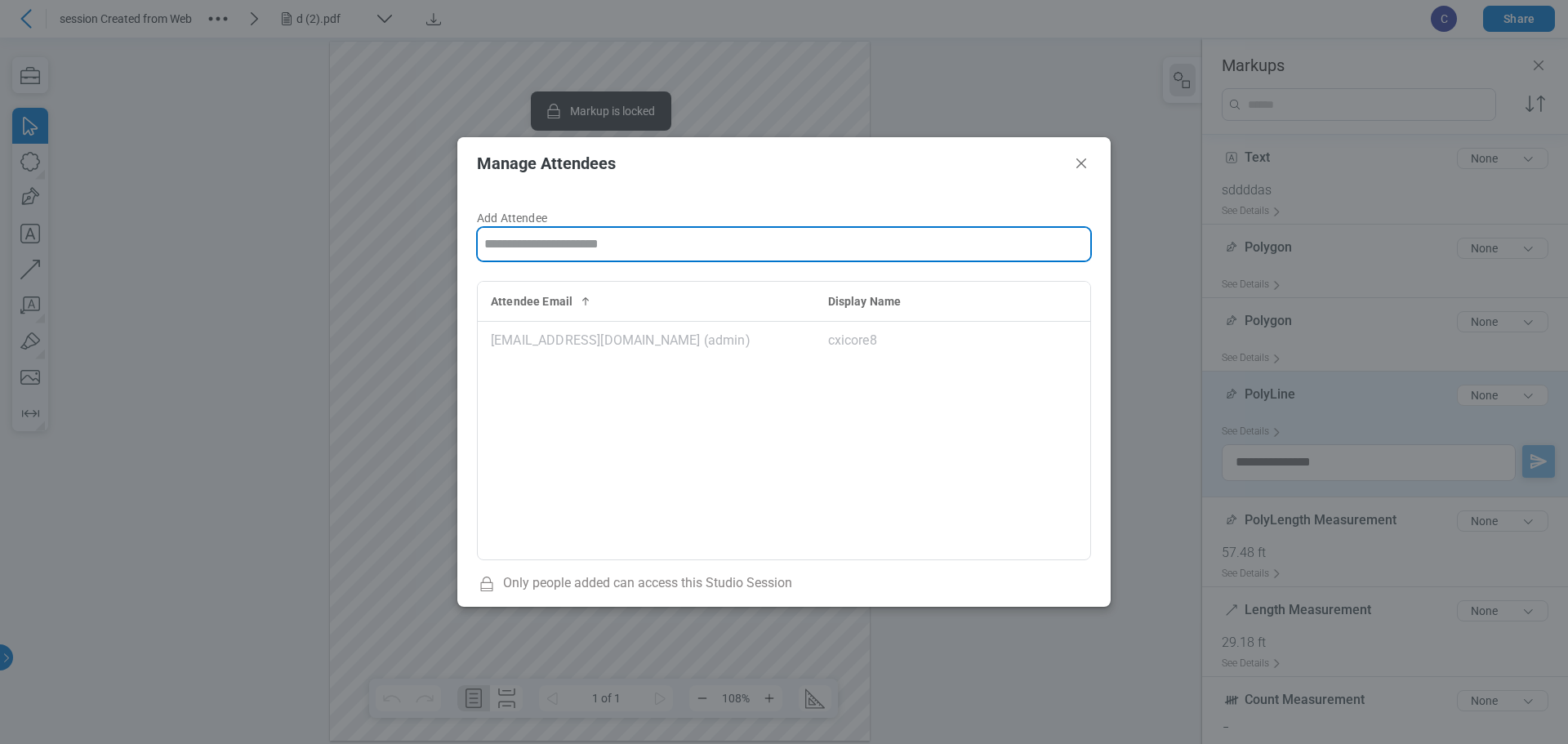
drag, startPoint x: 519, startPoint y: 241, endPoint x: 536, endPoint y: 241, distance: 17.0
click at [520, 241] on input "Add Attendee" at bounding box center [784, 244] width 613 height 33
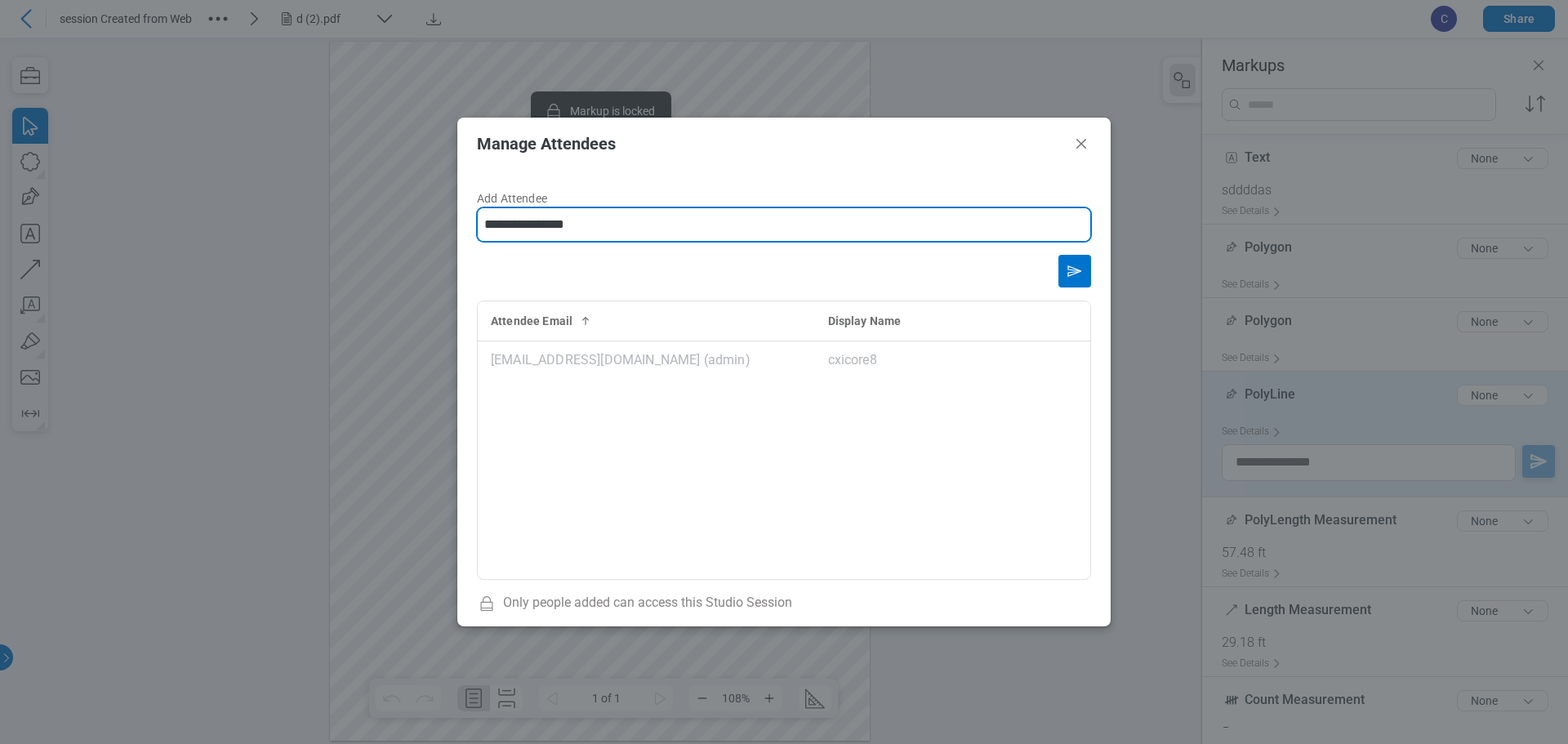
type input "**********"
click at [1073, 271] on icon "Send email invitation" at bounding box center [1075, 272] width 13 height 10
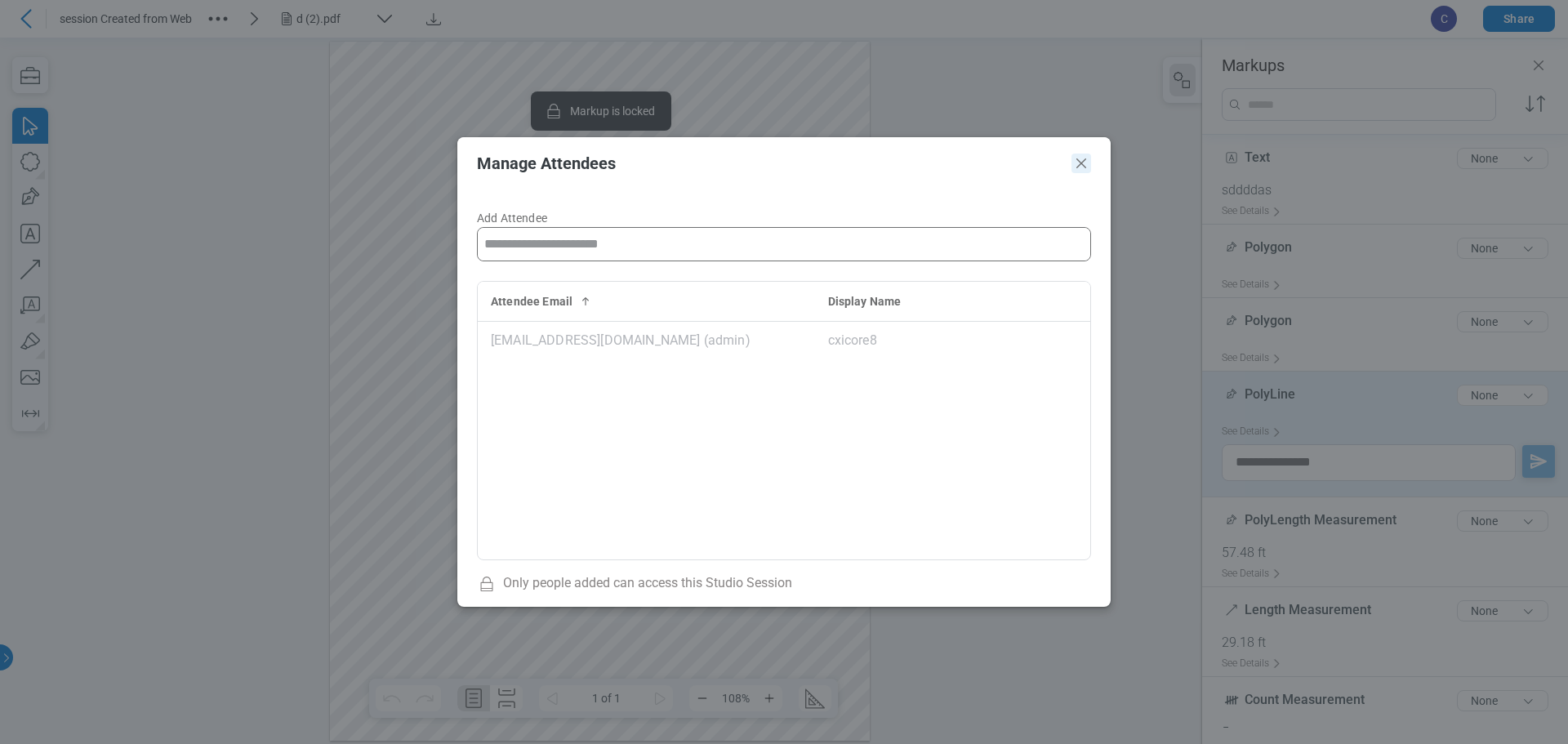
drag, startPoint x: 1079, startPoint y: 169, endPoint x: 1124, endPoint y: 129, distance: 60.2
click at [1079, 169] on icon "Close" at bounding box center [1082, 163] width 20 height 20
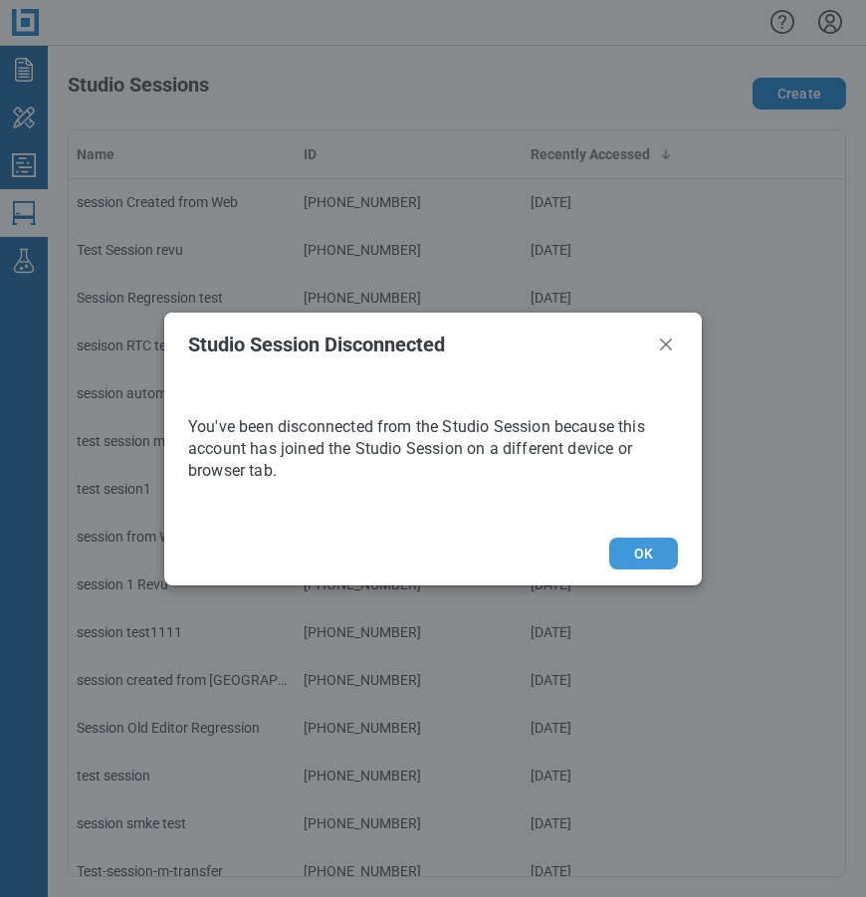
click at [649, 562] on button "OK" at bounding box center [643, 554] width 69 height 32
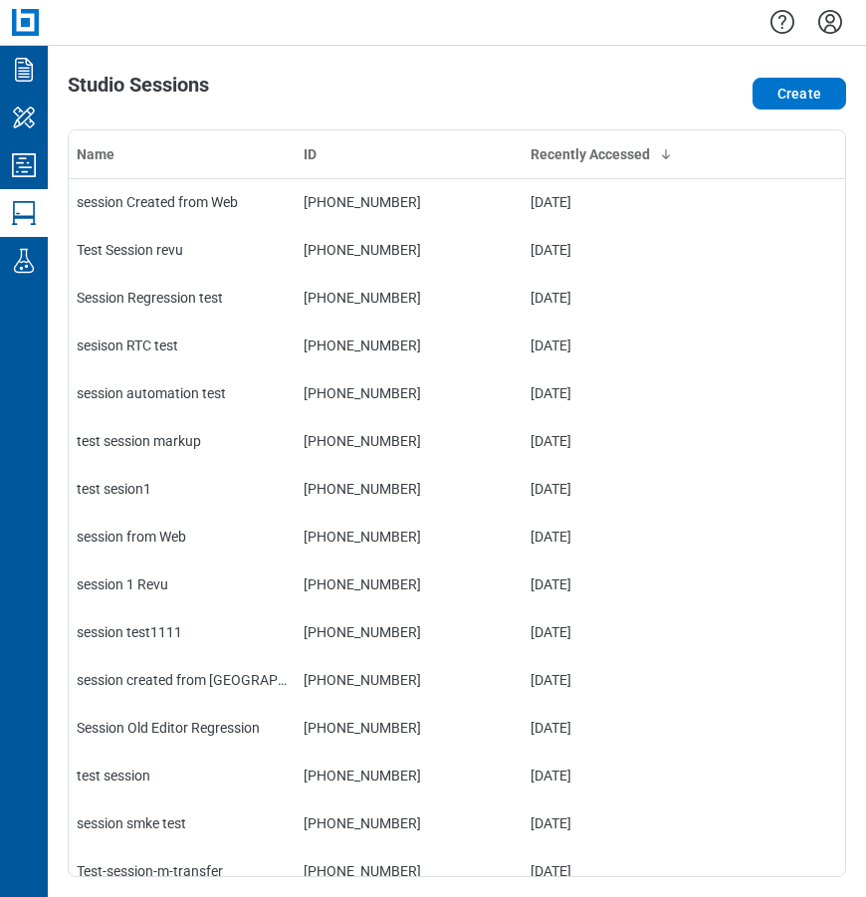
click at [823, 18] on icon "Settings" at bounding box center [831, 22] width 32 height 32
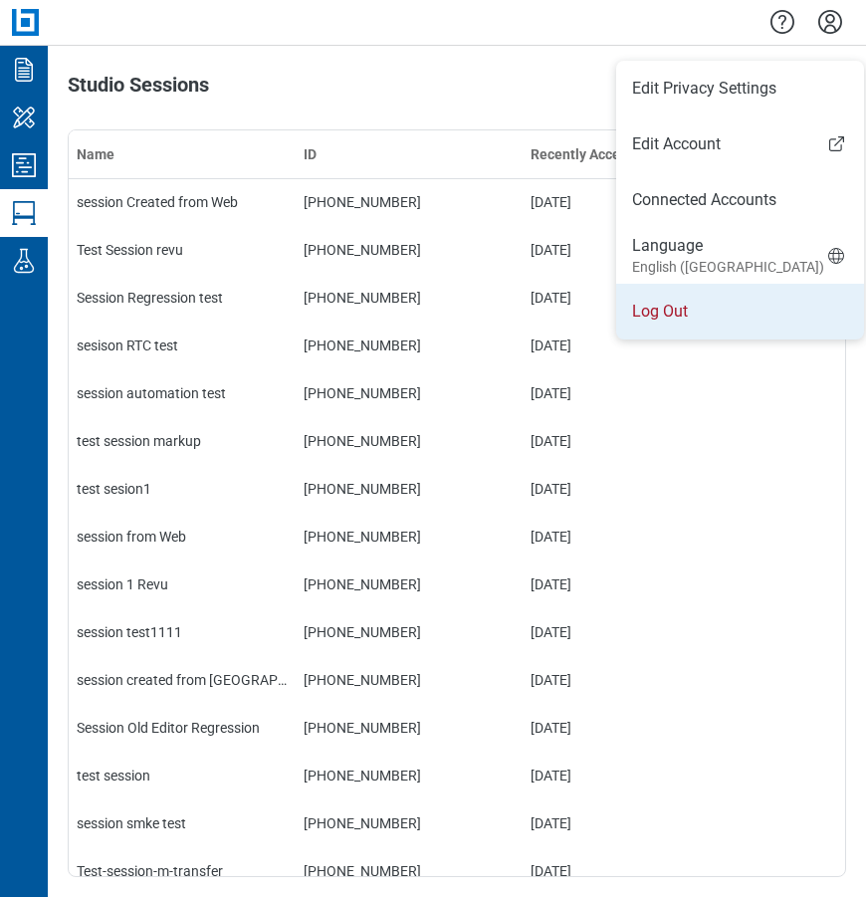
click at [657, 310] on li "Log Out" at bounding box center [740, 312] width 248 height 56
